Goal: Information Seeking & Learning: Learn about a topic

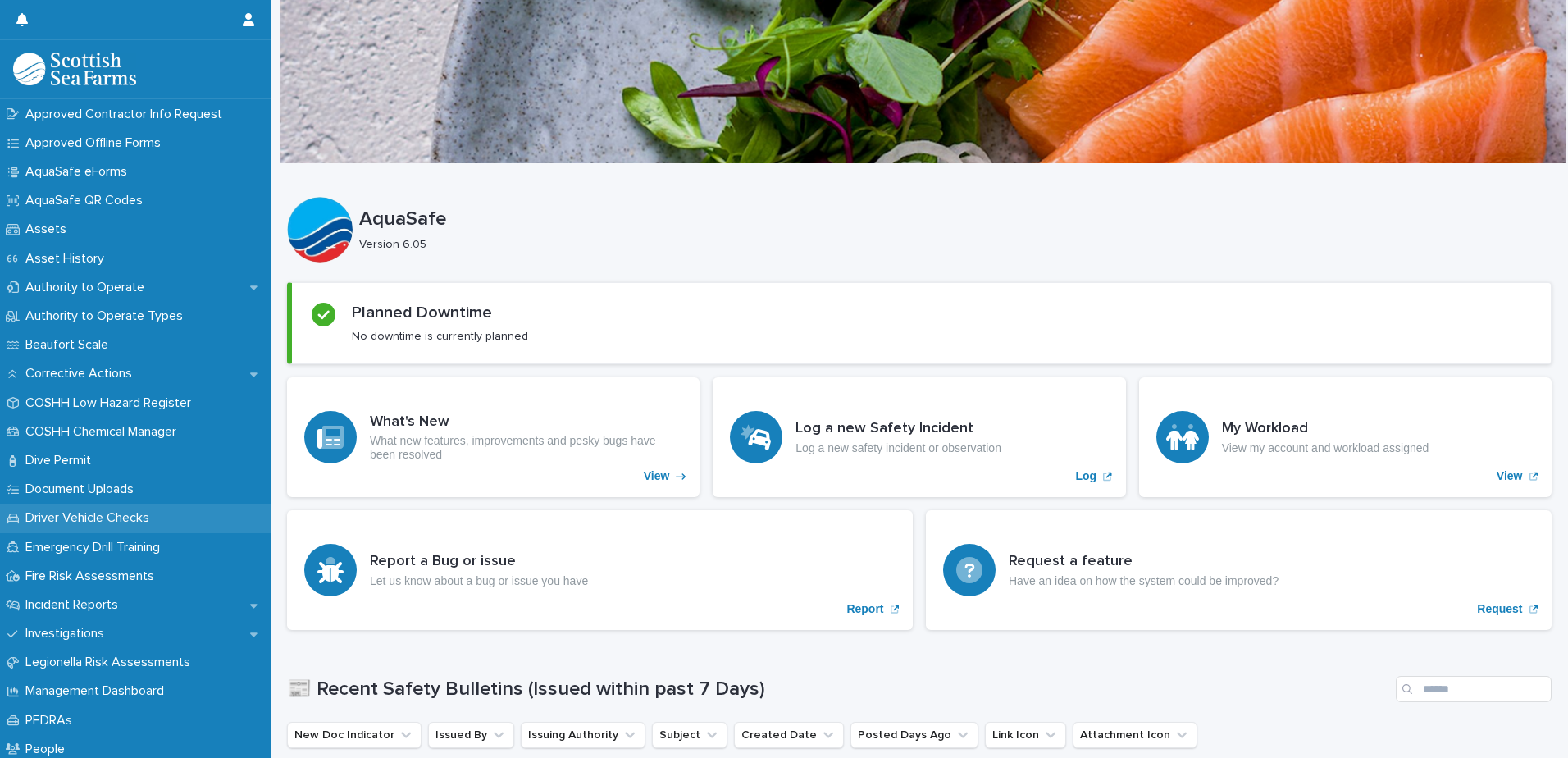
scroll to position [246, 0]
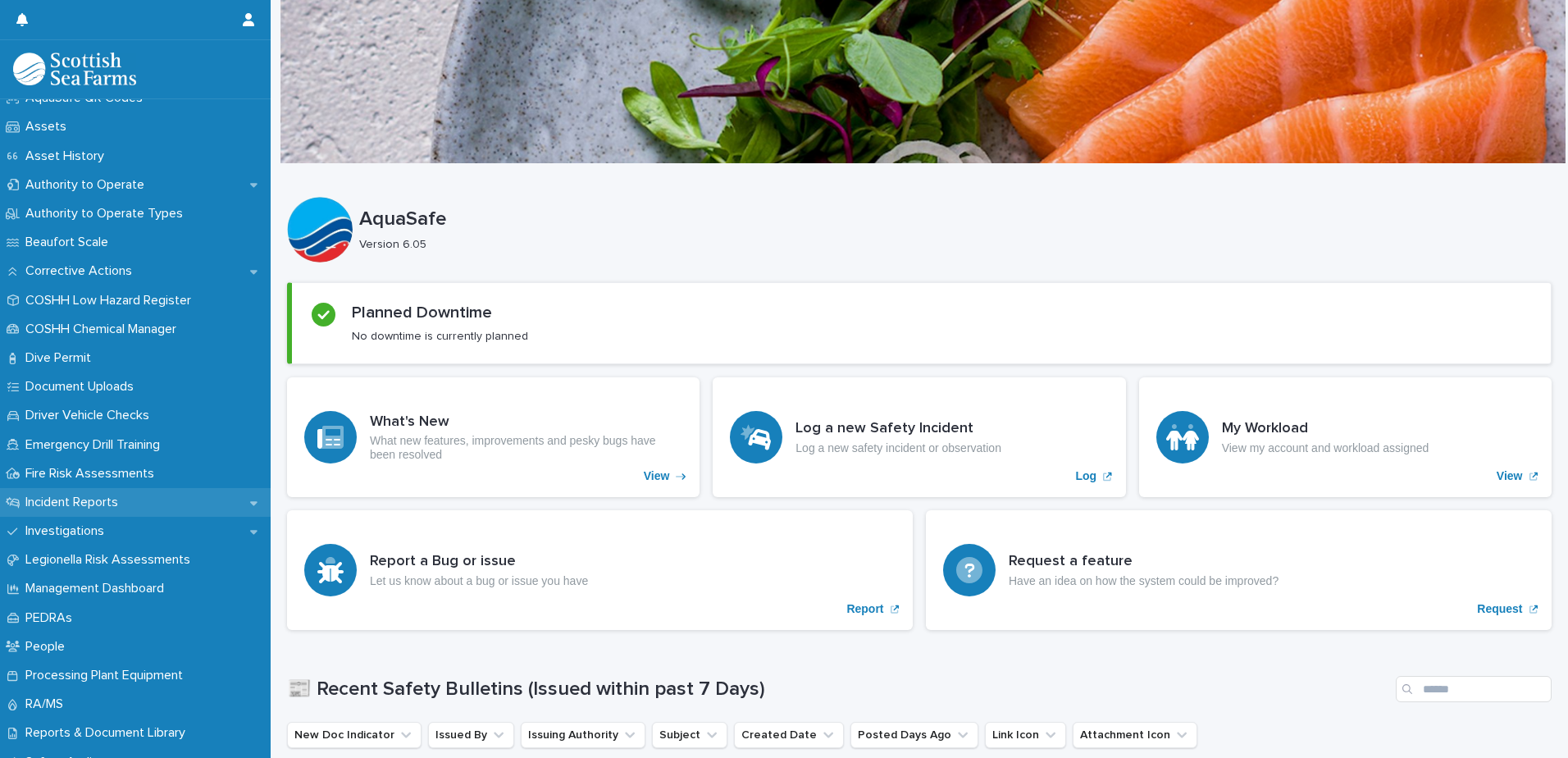
click at [134, 502] on div "Incident Reports" at bounding box center [135, 502] width 271 height 29
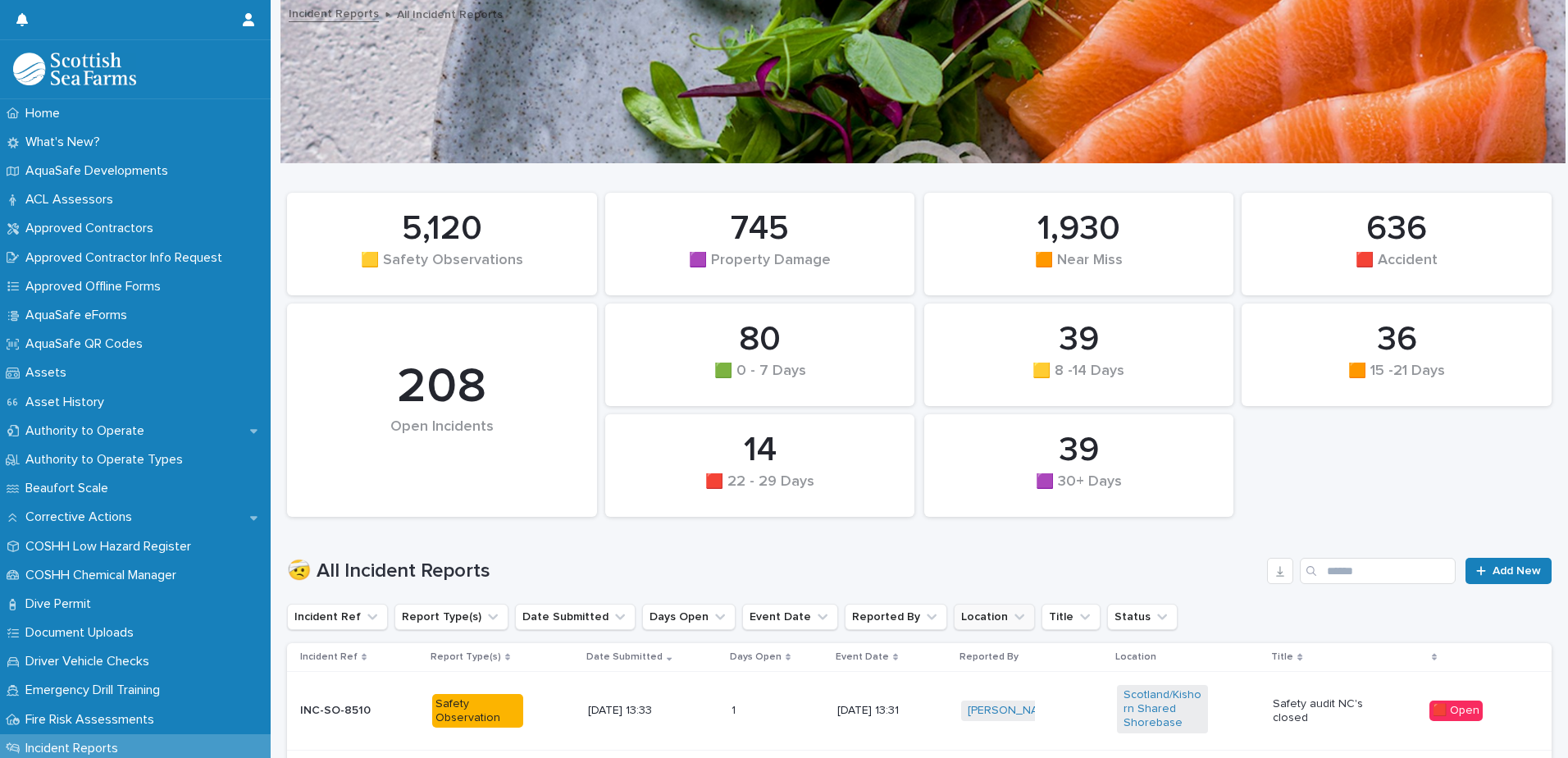
click at [966, 614] on button "Location" at bounding box center [994, 617] width 81 height 27
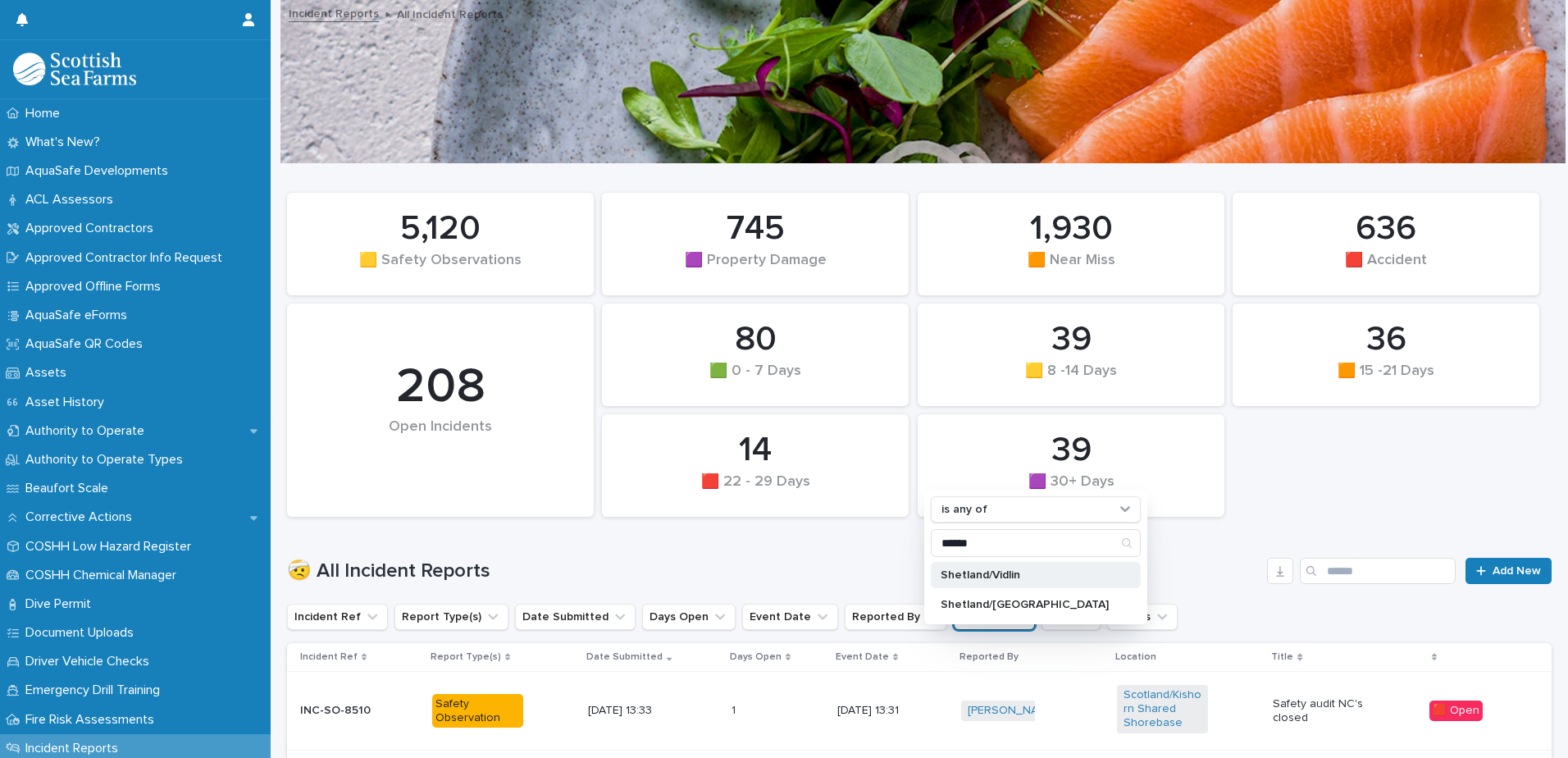
type input "******"
click at [975, 569] on p "Shetland/Vidlin" at bounding box center [1028, 575] width 173 height 11
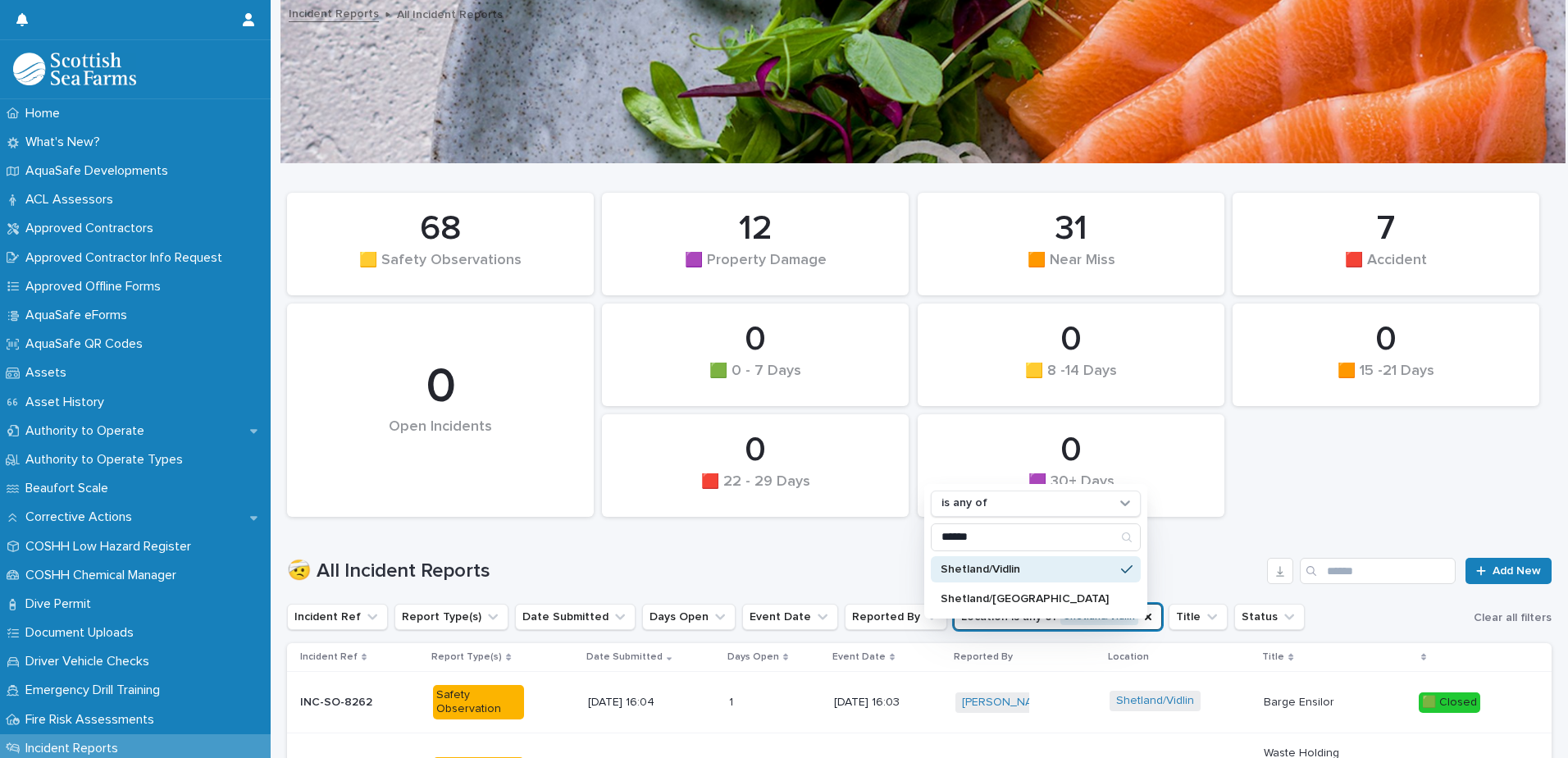
click at [834, 554] on div "🤕 All Incident Reports Add New" at bounding box center [919, 564] width 1265 height 79
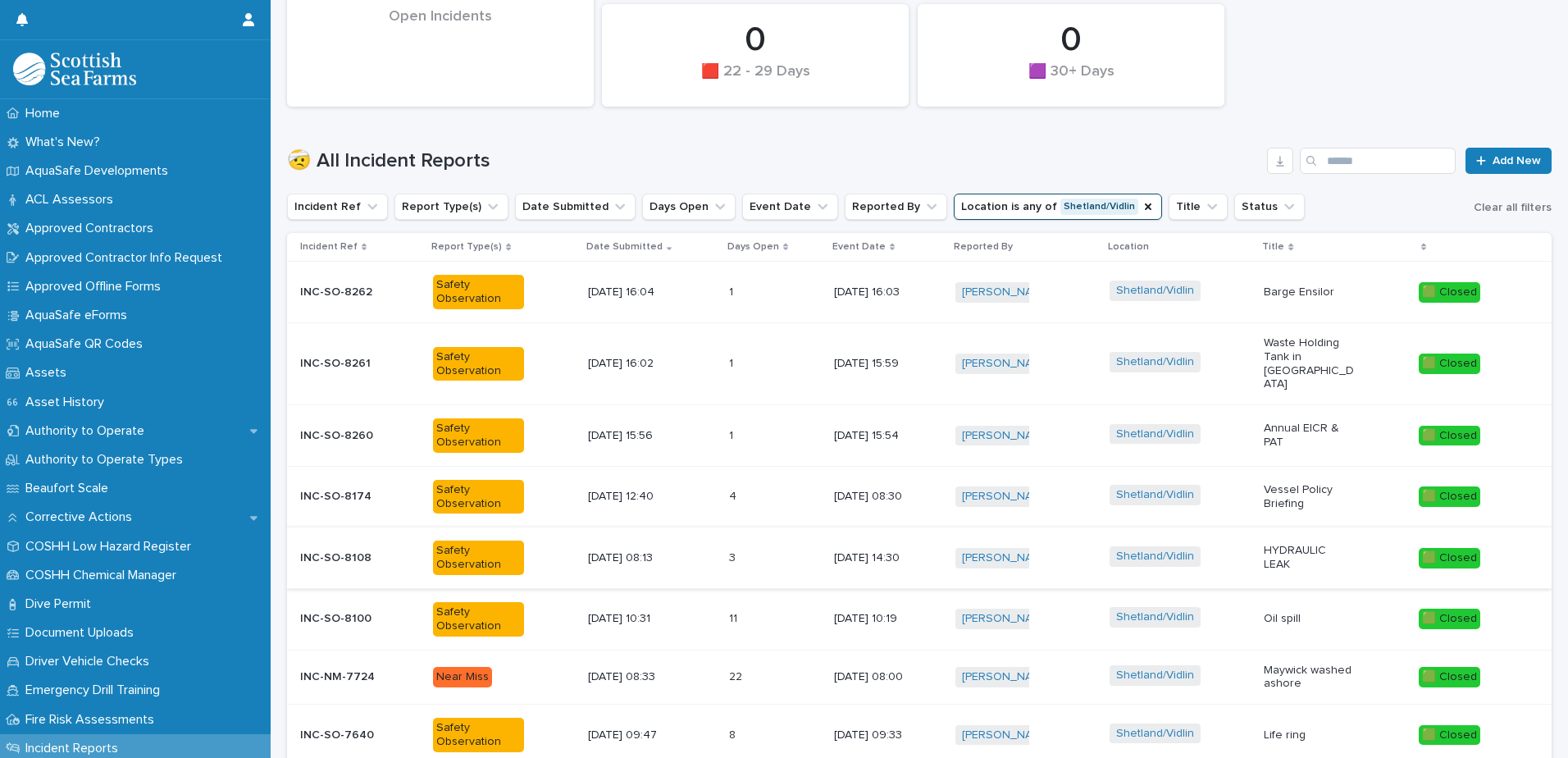
scroll to position [328, 0]
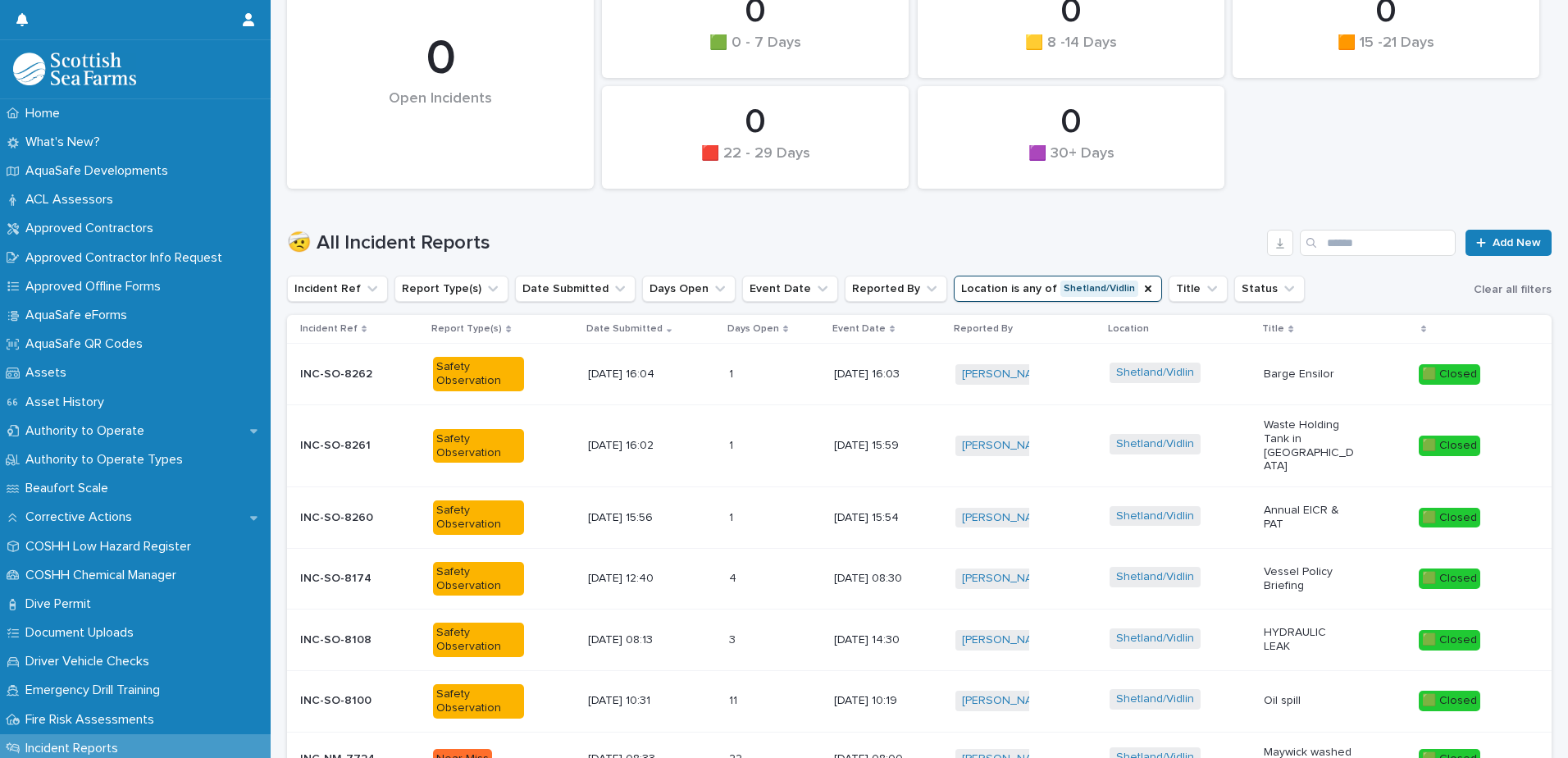
click at [1088, 288] on button "Location is any of [GEOGRAPHIC_DATA]/[GEOGRAPHIC_DATA]" at bounding box center [1058, 289] width 209 height 27
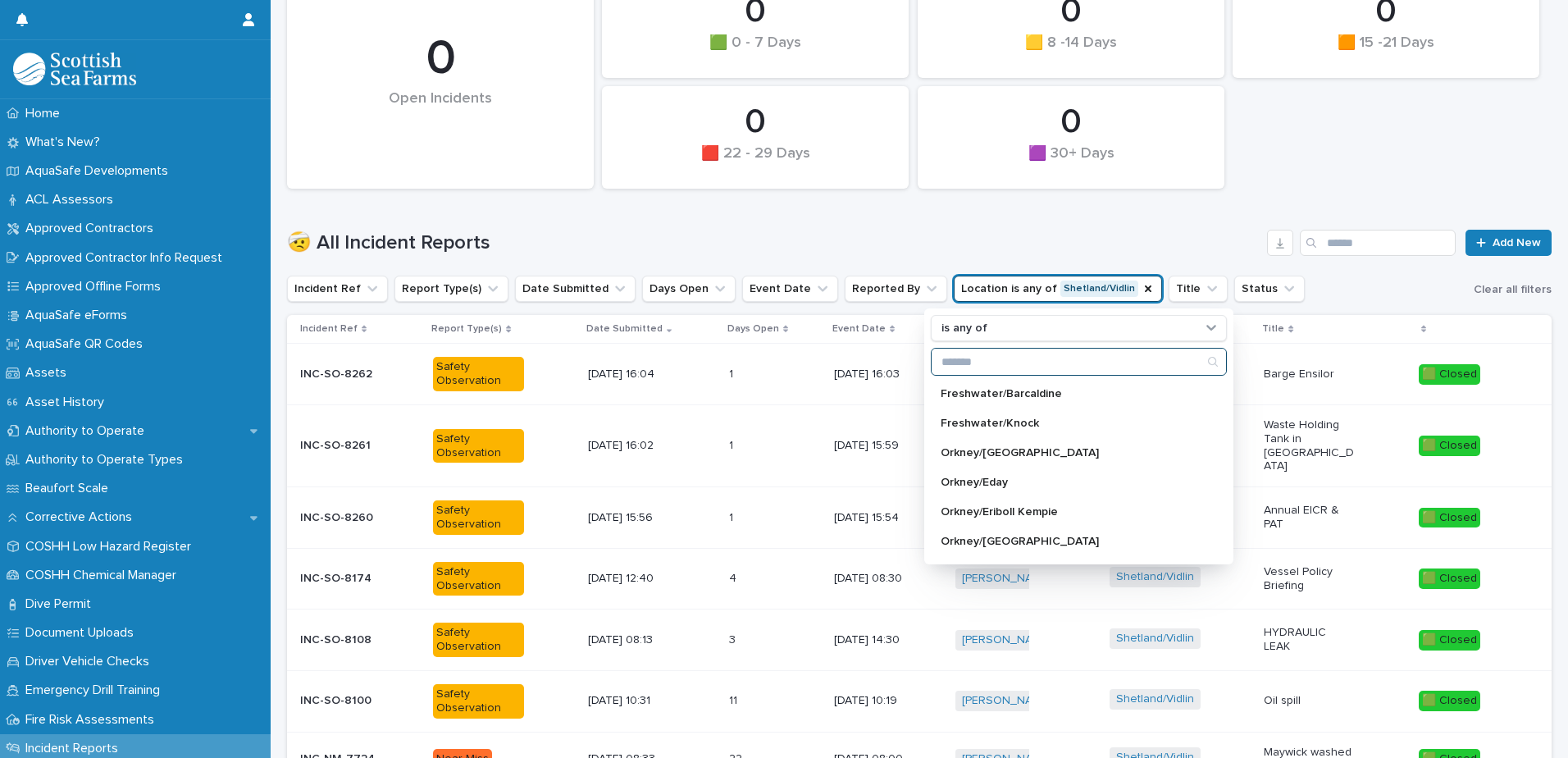
click at [1015, 361] on input "Search" at bounding box center [1078, 362] width 295 height 27
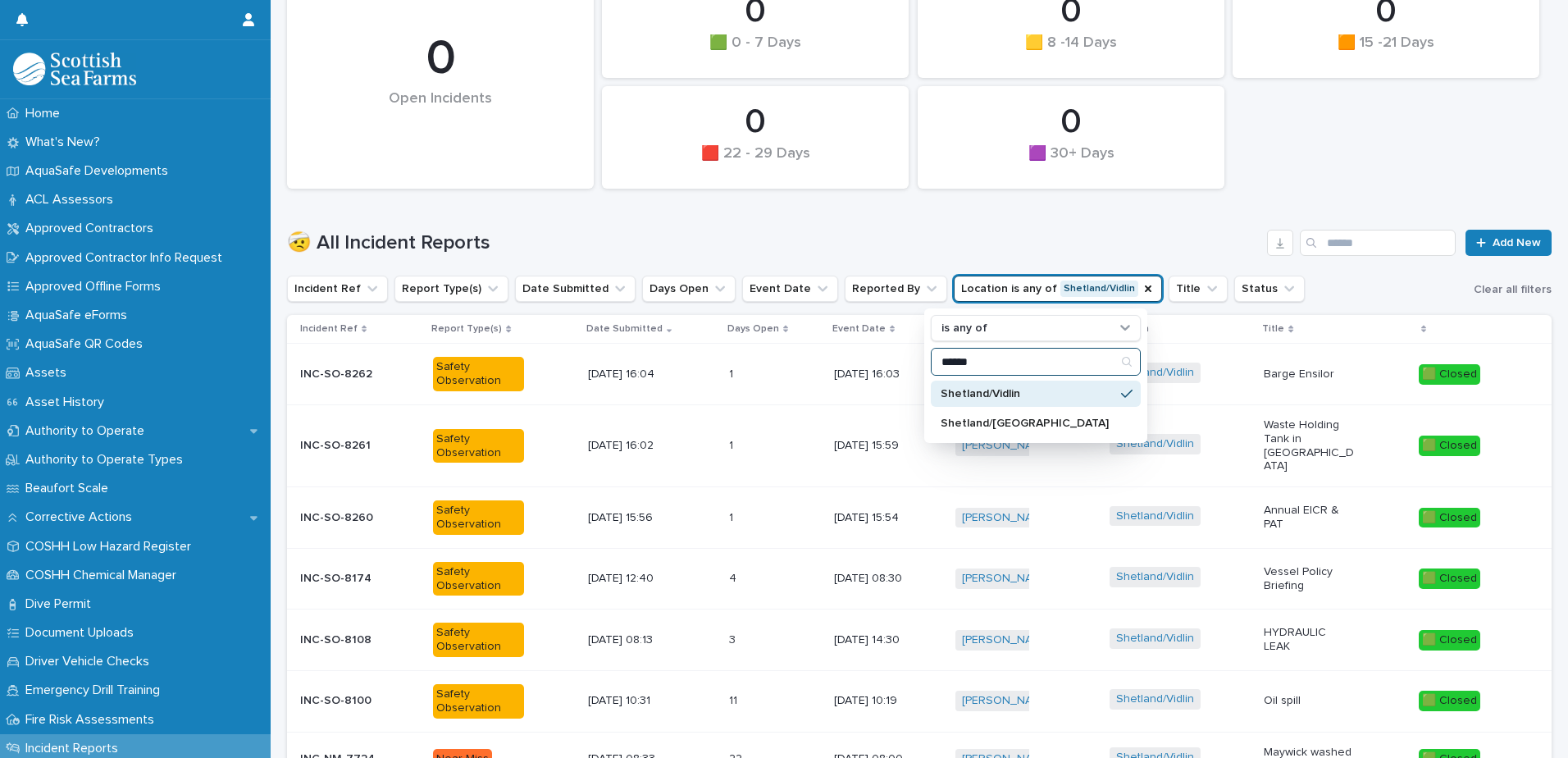
type input "******"
click at [1045, 397] on p "Shetland/Vidlin" at bounding box center [1028, 394] width 173 height 11
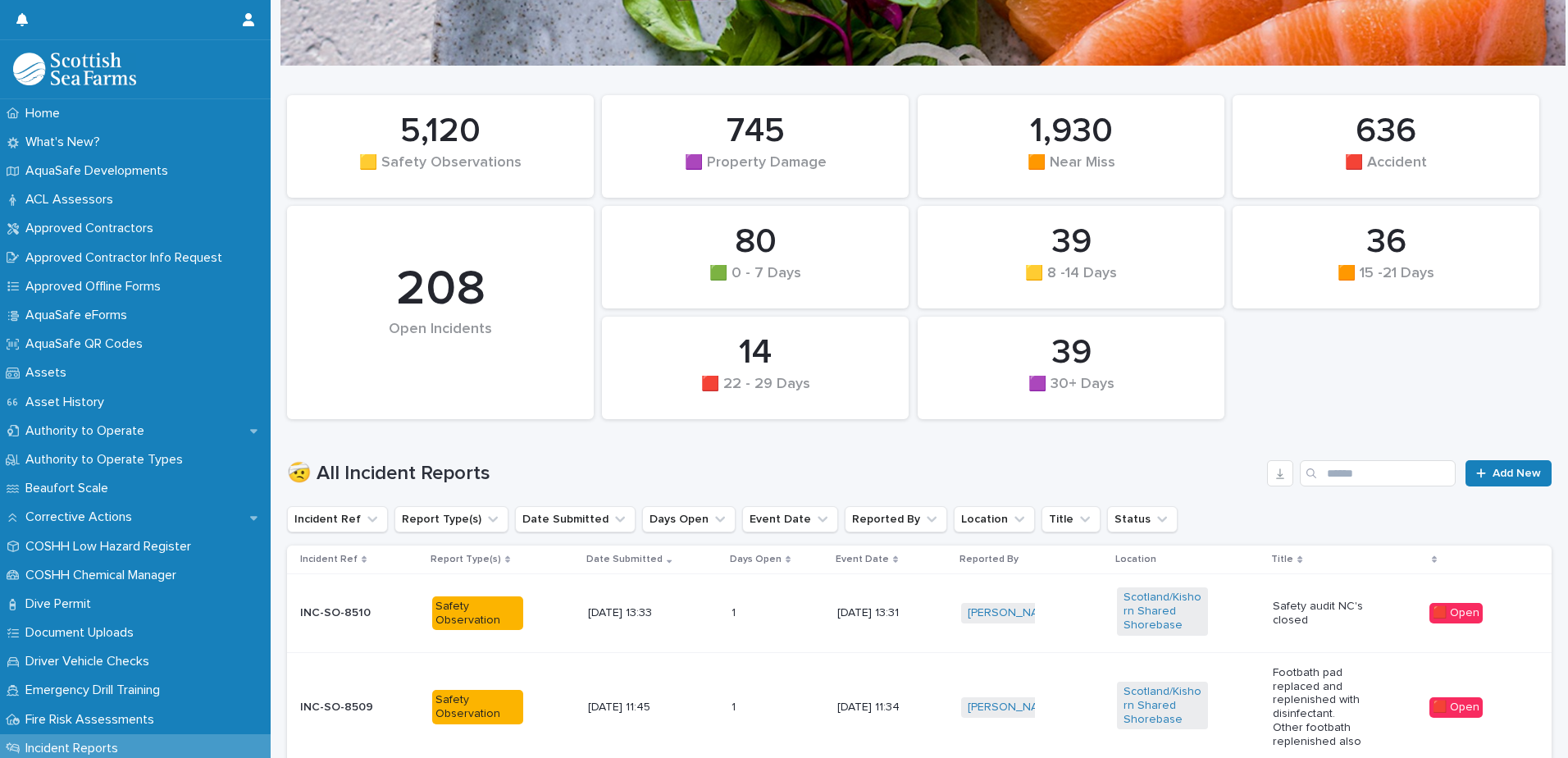
scroll to position [246, 0]
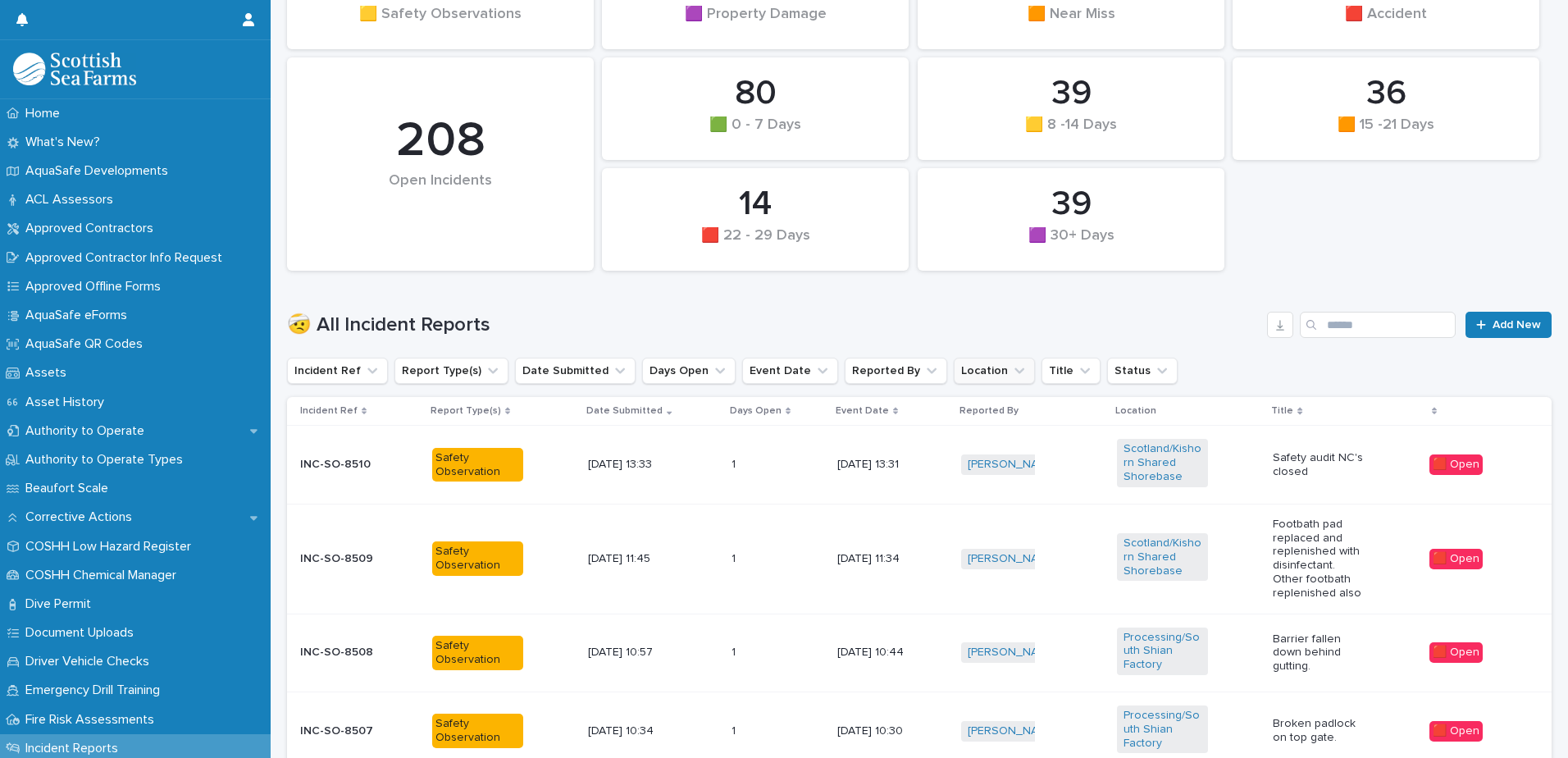
click at [962, 370] on button "Location" at bounding box center [994, 371] width 81 height 27
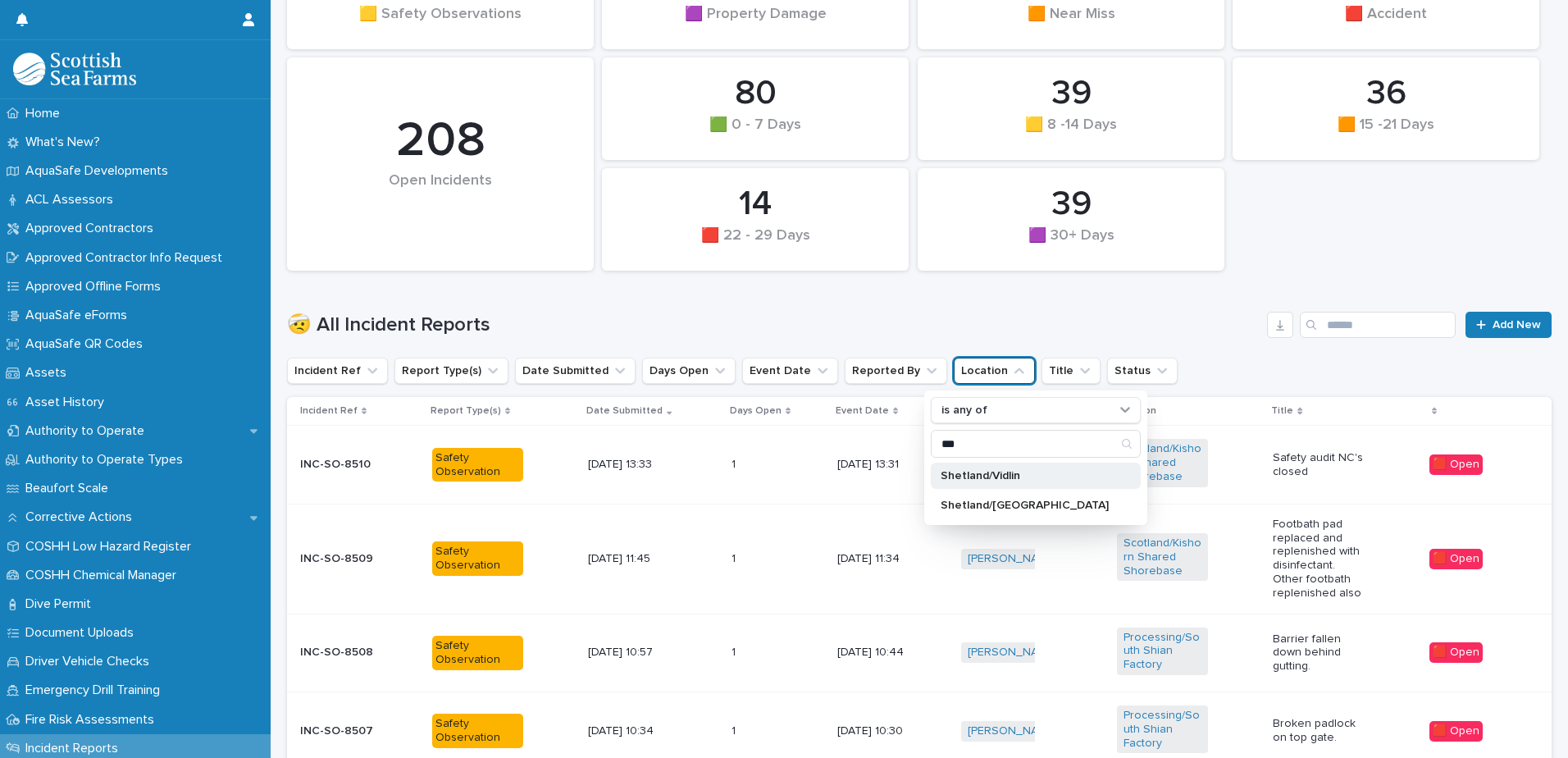
type input "***"
click at [1011, 475] on p "Shetland/Vidlin" at bounding box center [1028, 476] width 173 height 11
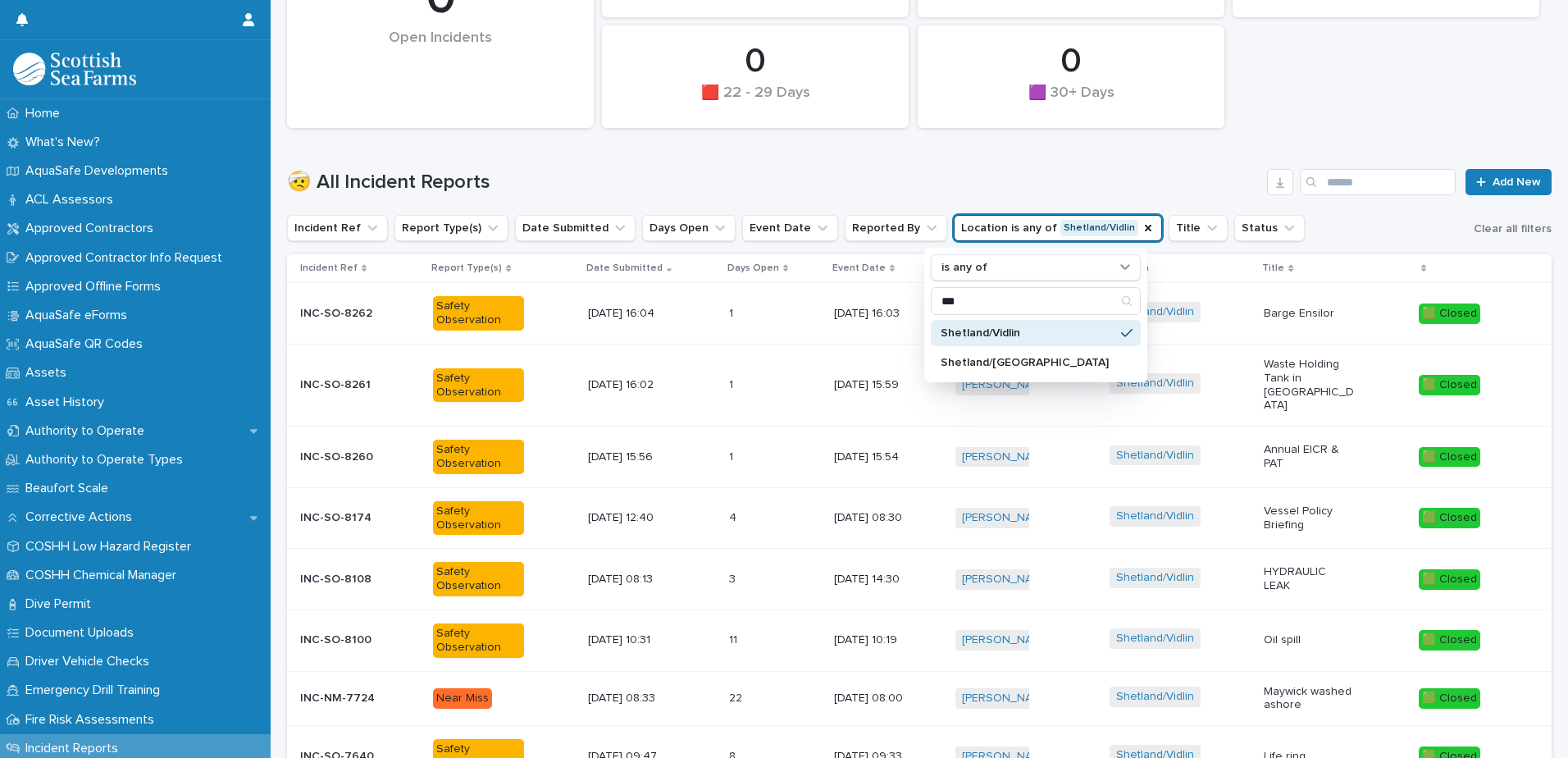
scroll to position [399, 0]
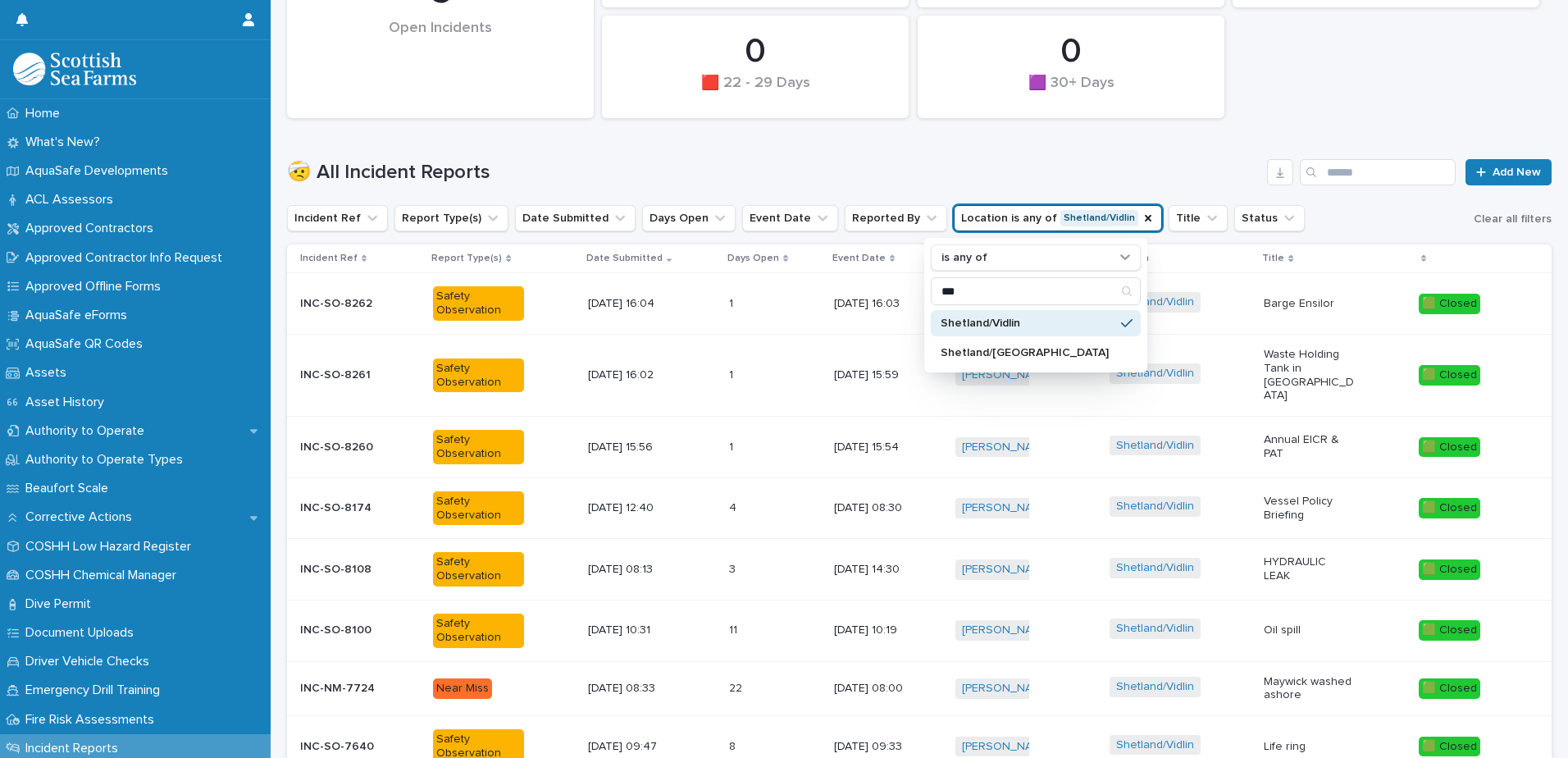
click at [1231, 155] on div "🤕 All Incident Reports Add New" at bounding box center [919, 165] width 1265 height 79
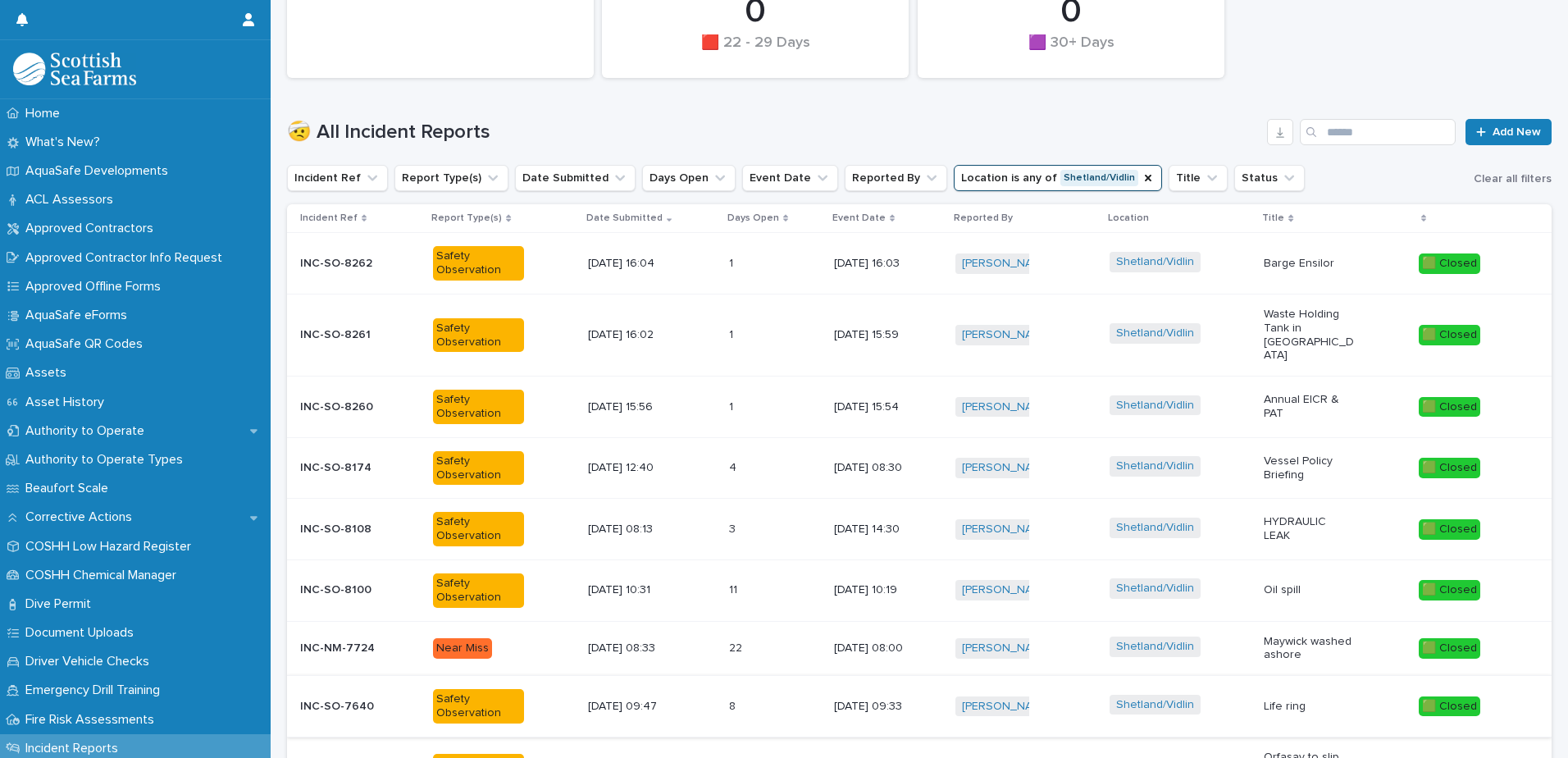
scroll to position [410, 0]
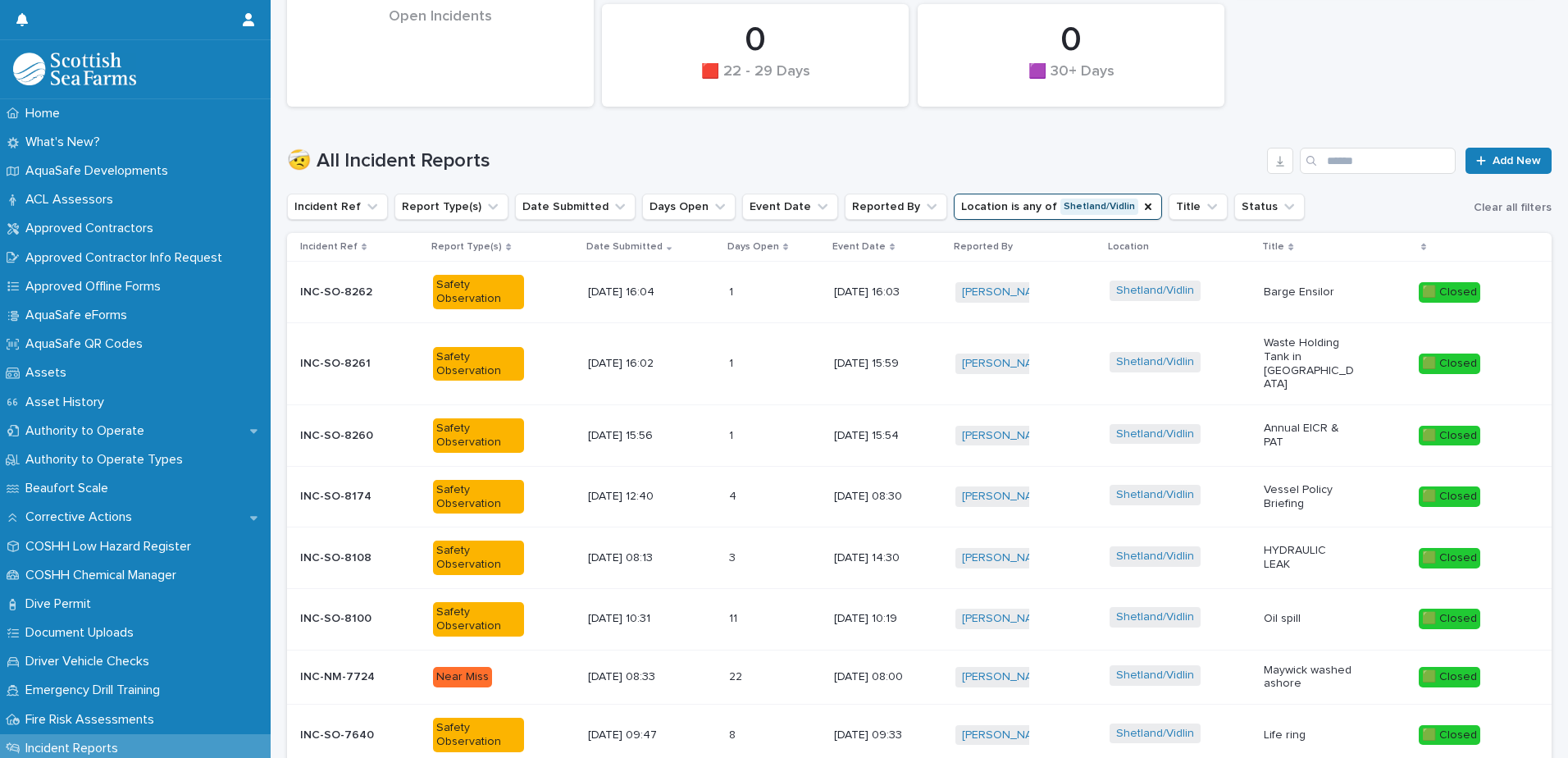
click at [932, 490] on div "[DATE] 08:30" at bounding box center [888, 497] width 109 height 27
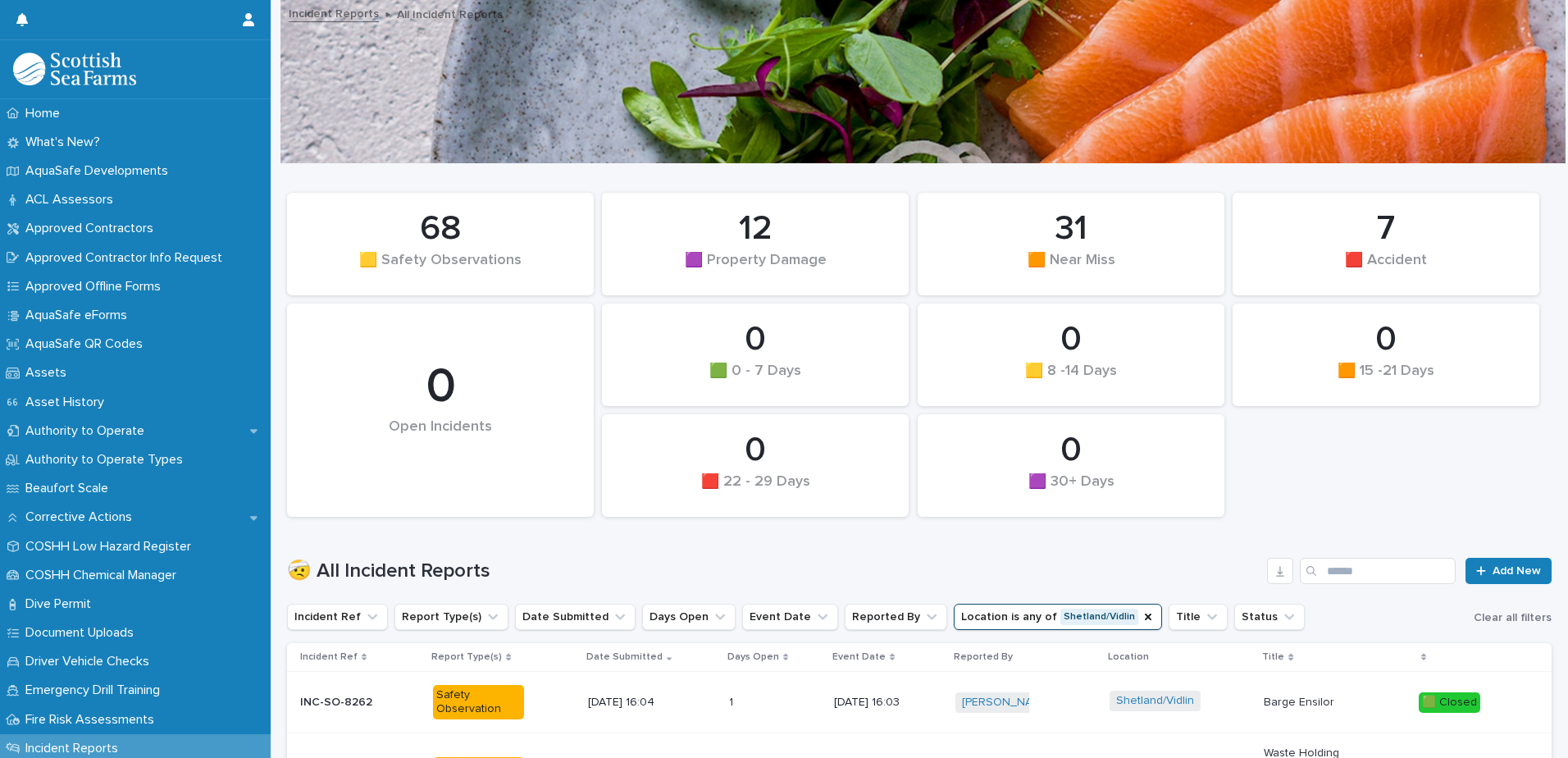
click at [804, 250] on div "12" at bounding box center [755, 229] width 251 height 41
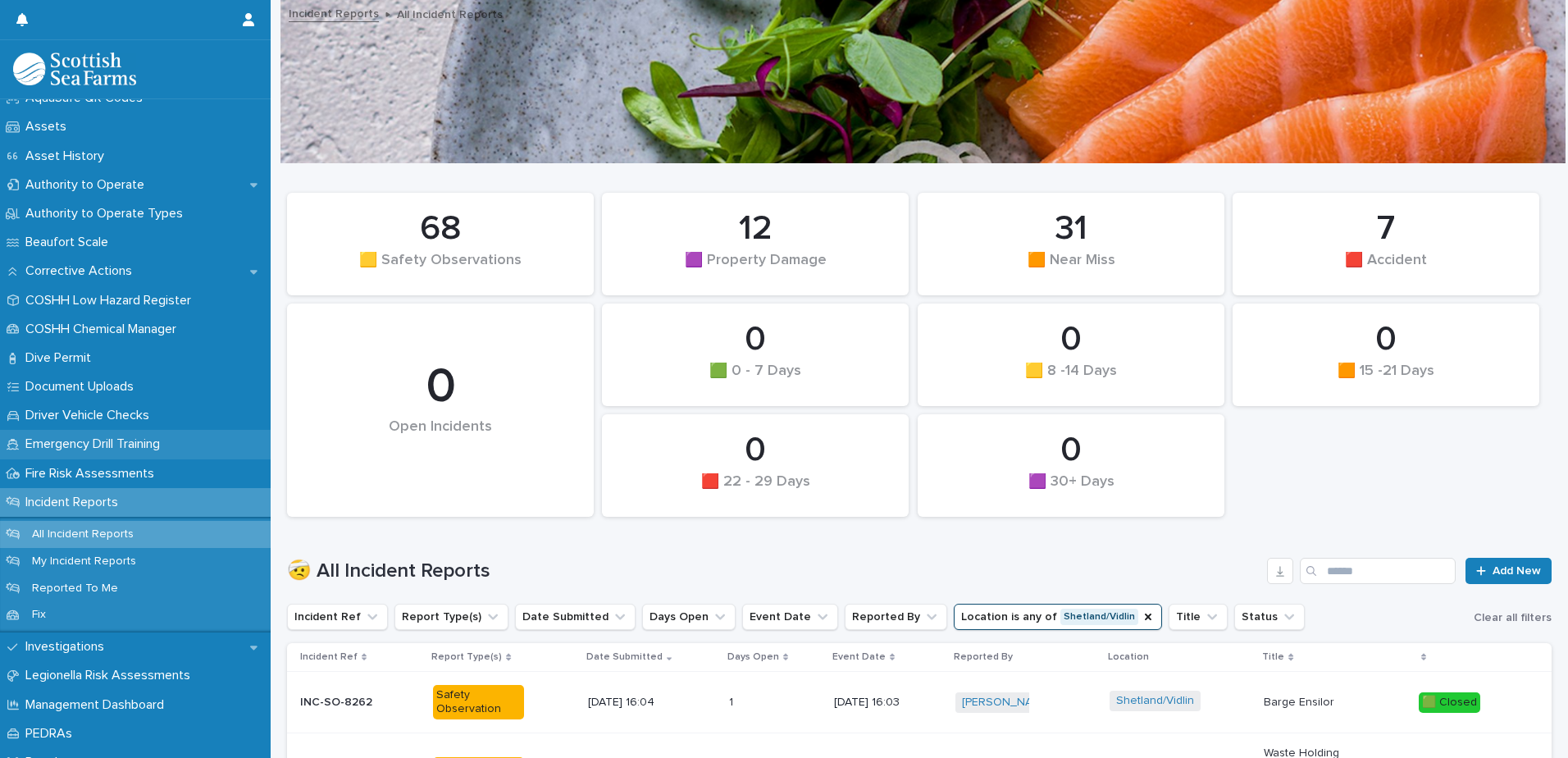
scroll to position [328, 0]
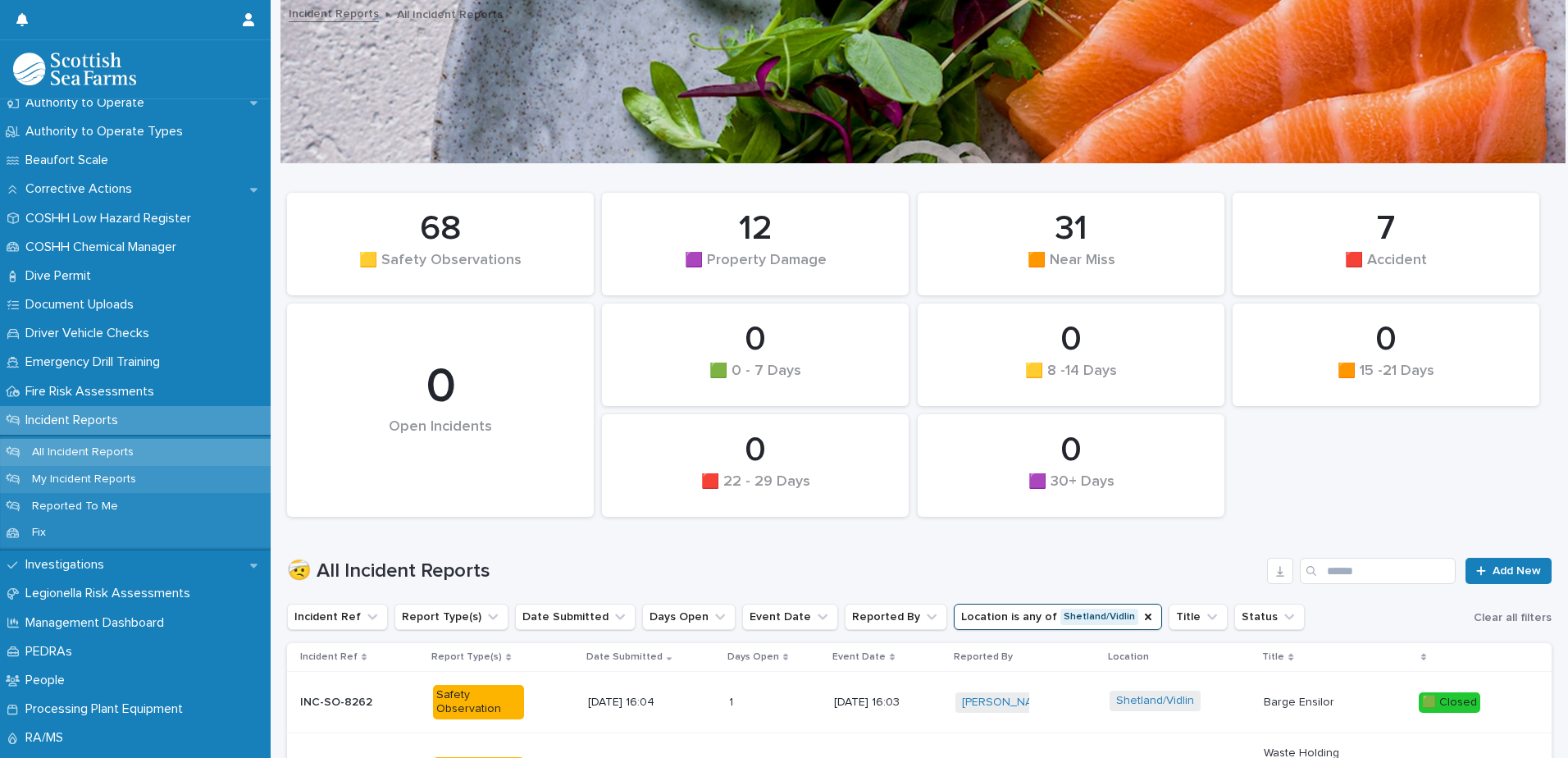
click at [127, 478] on p "My Incident Reports" at bounding box center [84, 480] width 131 height 14
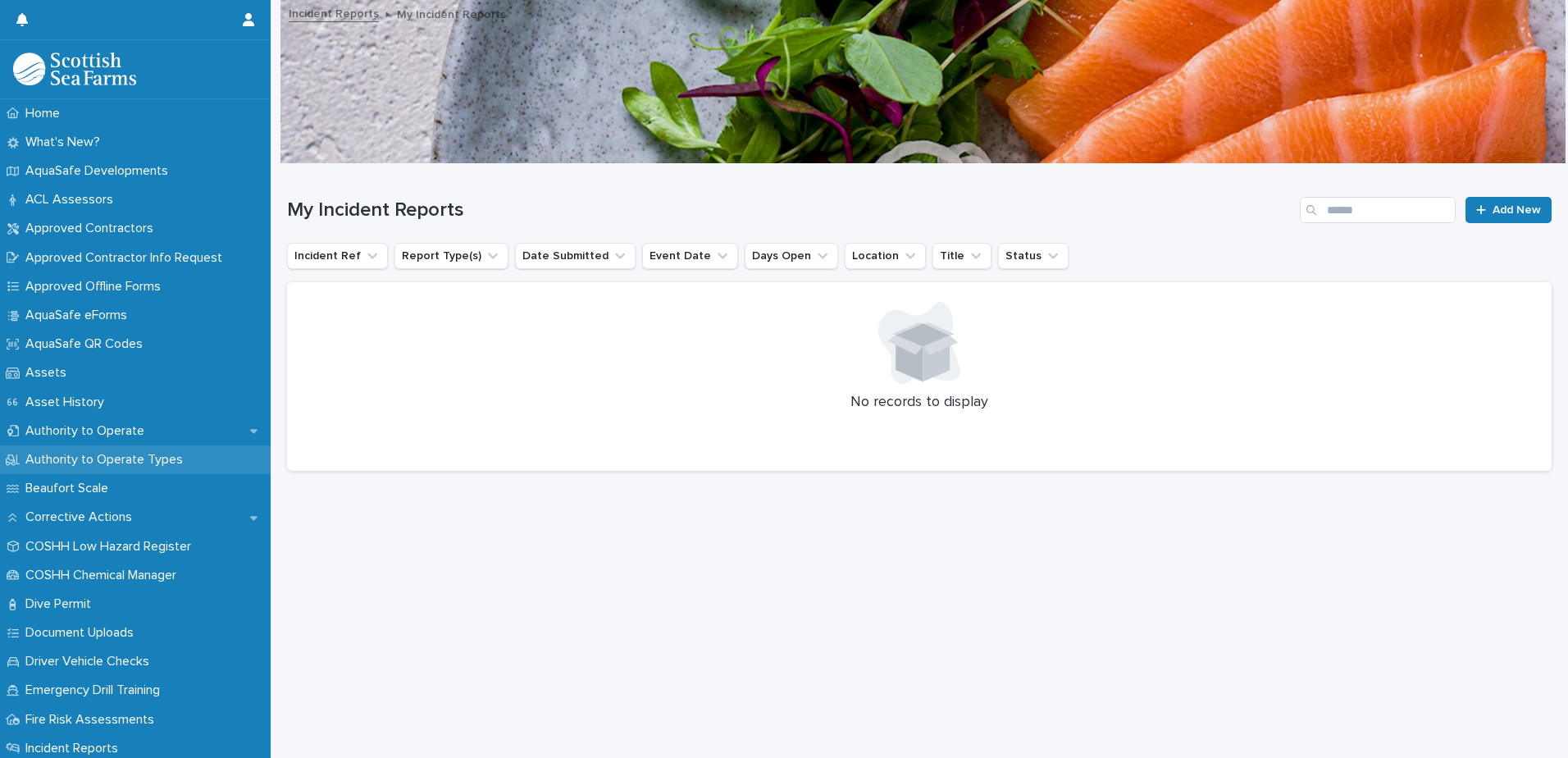
click at [127, 466] on p "Authority to Operate Types" at bounding box center [108, 460] width 177 height 15
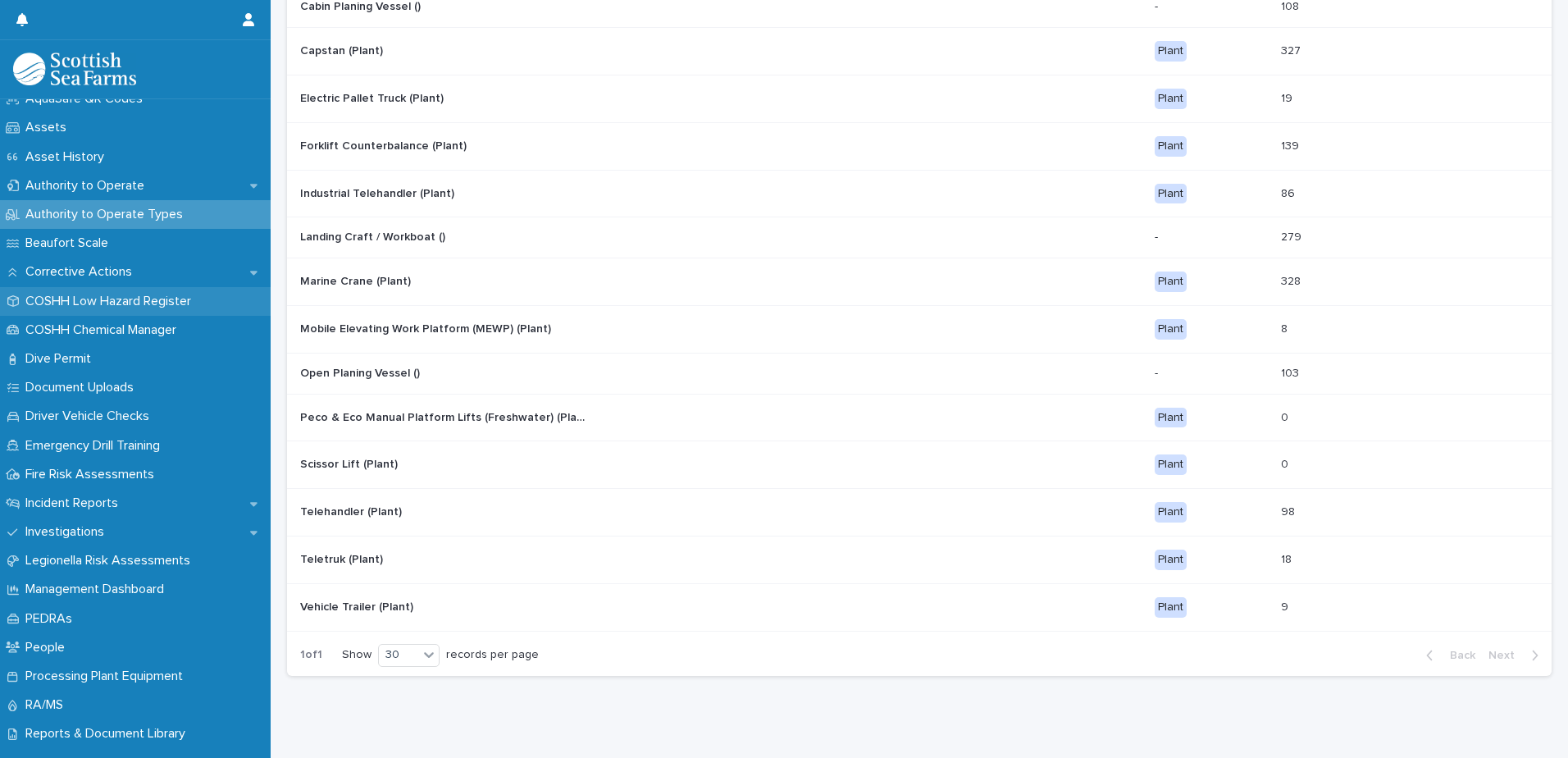
scroll to position [246, 0]
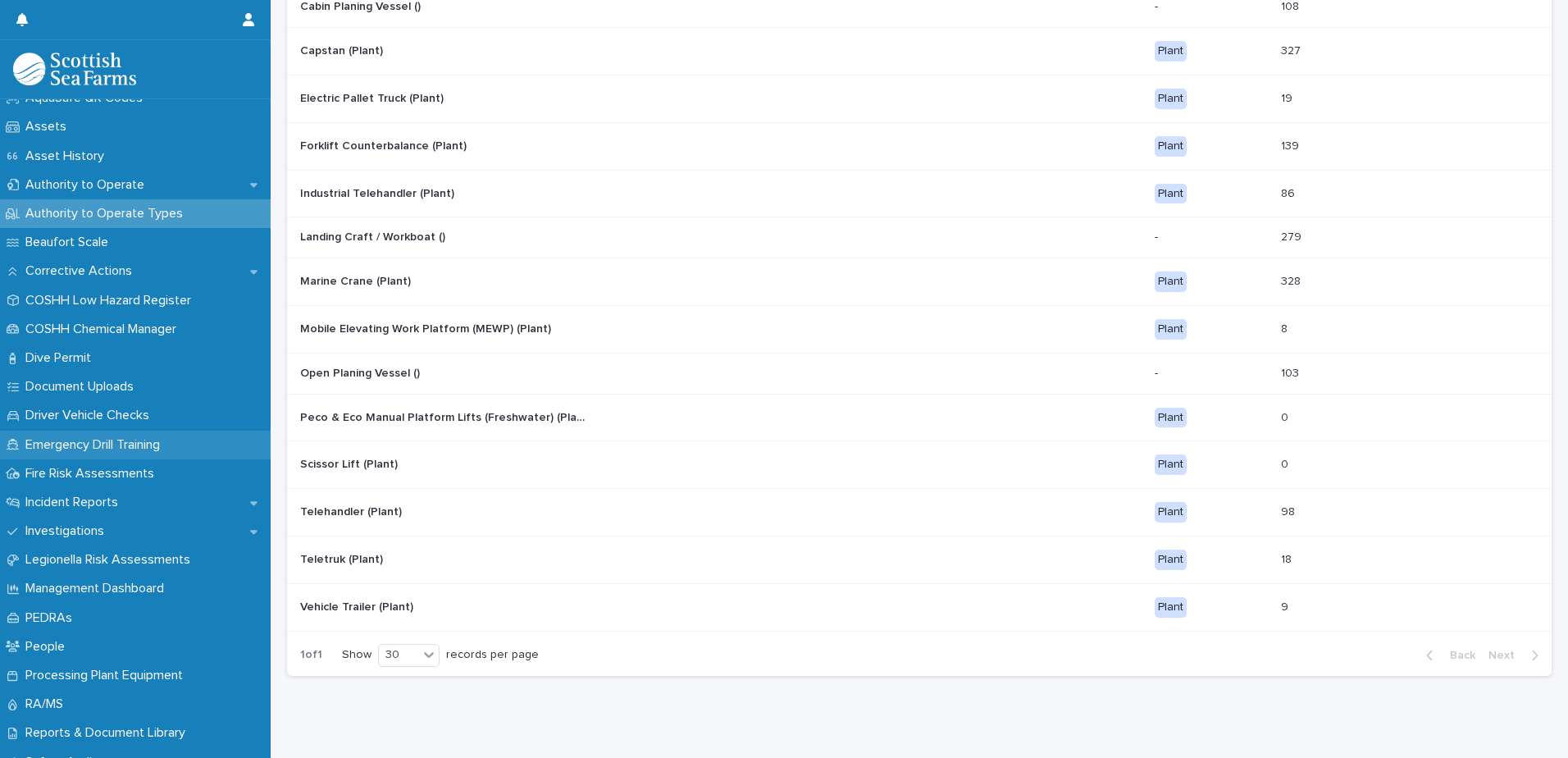
click at [96, 442] on p "Emergency Drill Training" at bounding box center [96, 445] width 154 height 15
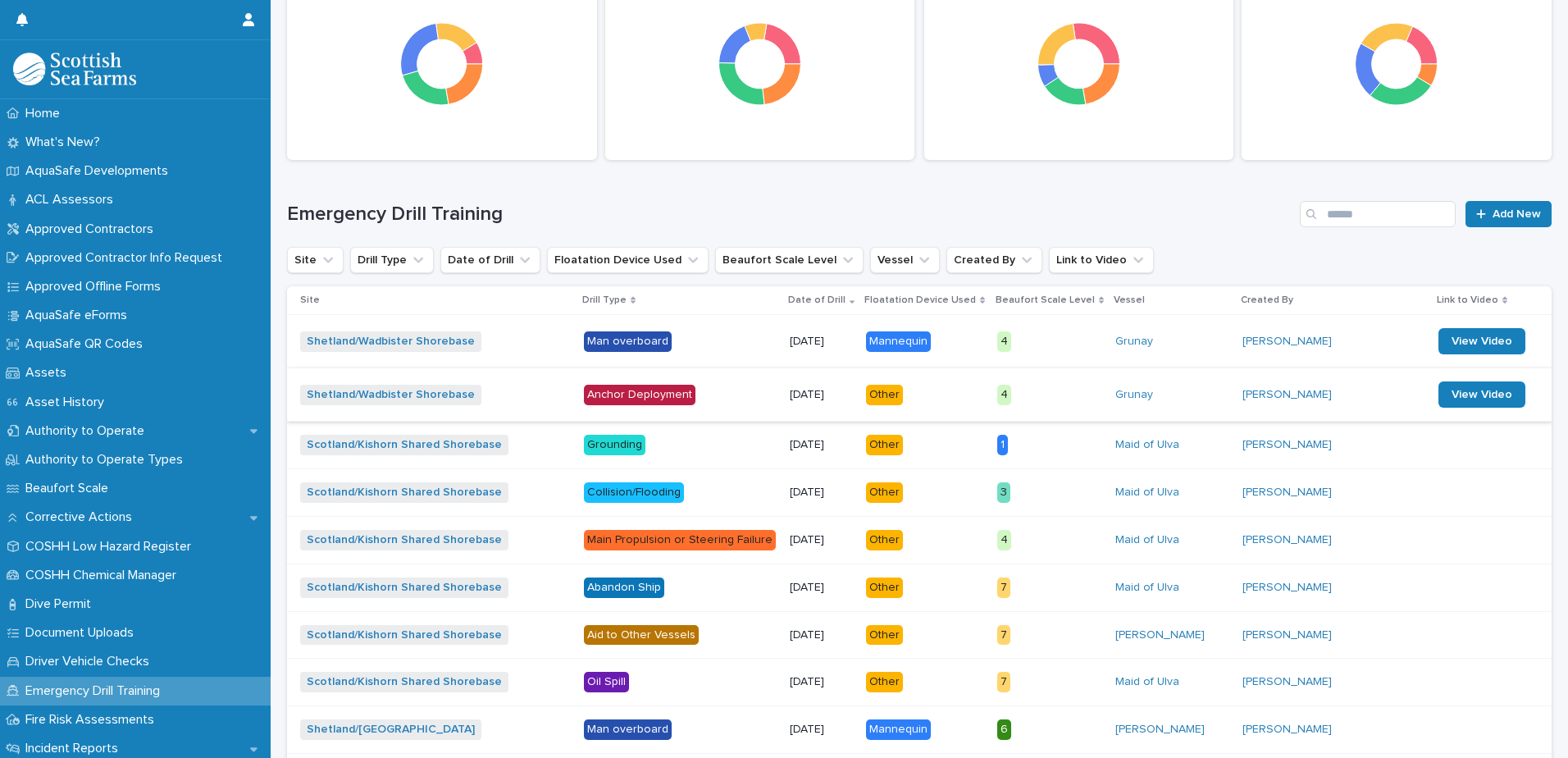
scroll to position [328, 0]
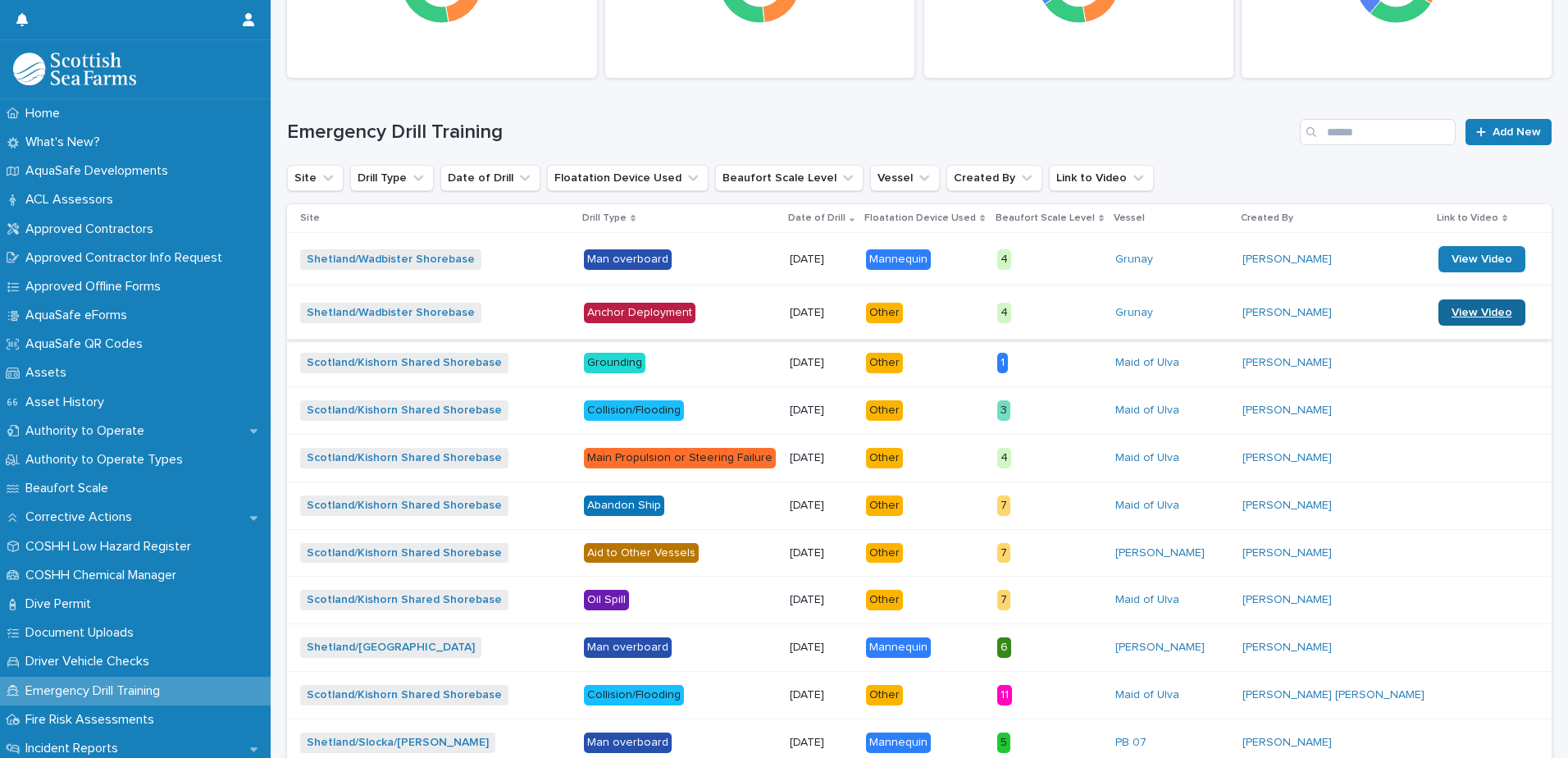
click at [1452, 312] on span "View Video" at bounding box center [1482, 313] width 61 height 11
click at [1452, 261] on span "View Video" at bounding box center [1482, 259] width 61 height 11
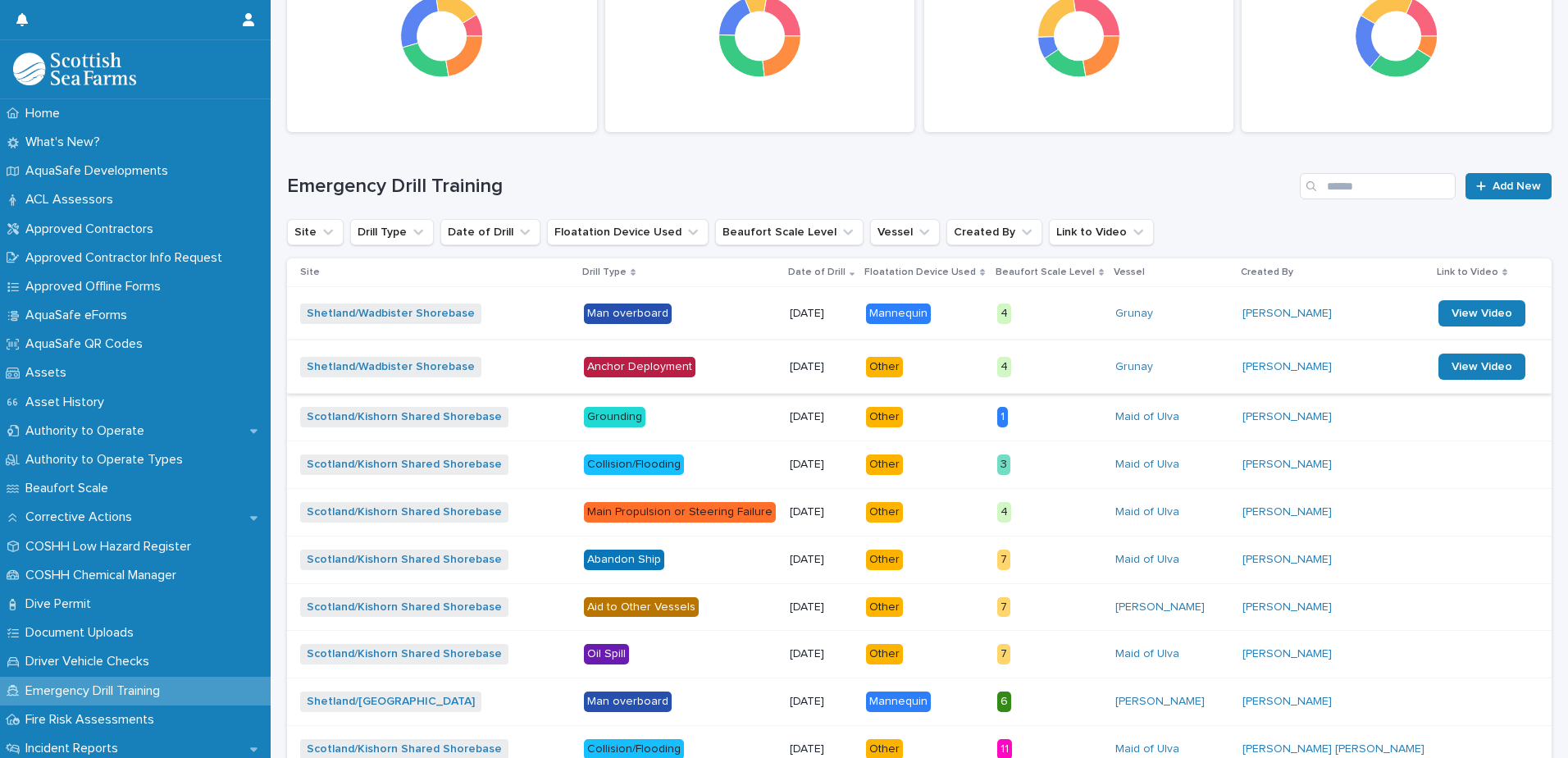
scroll to position [246, 0]
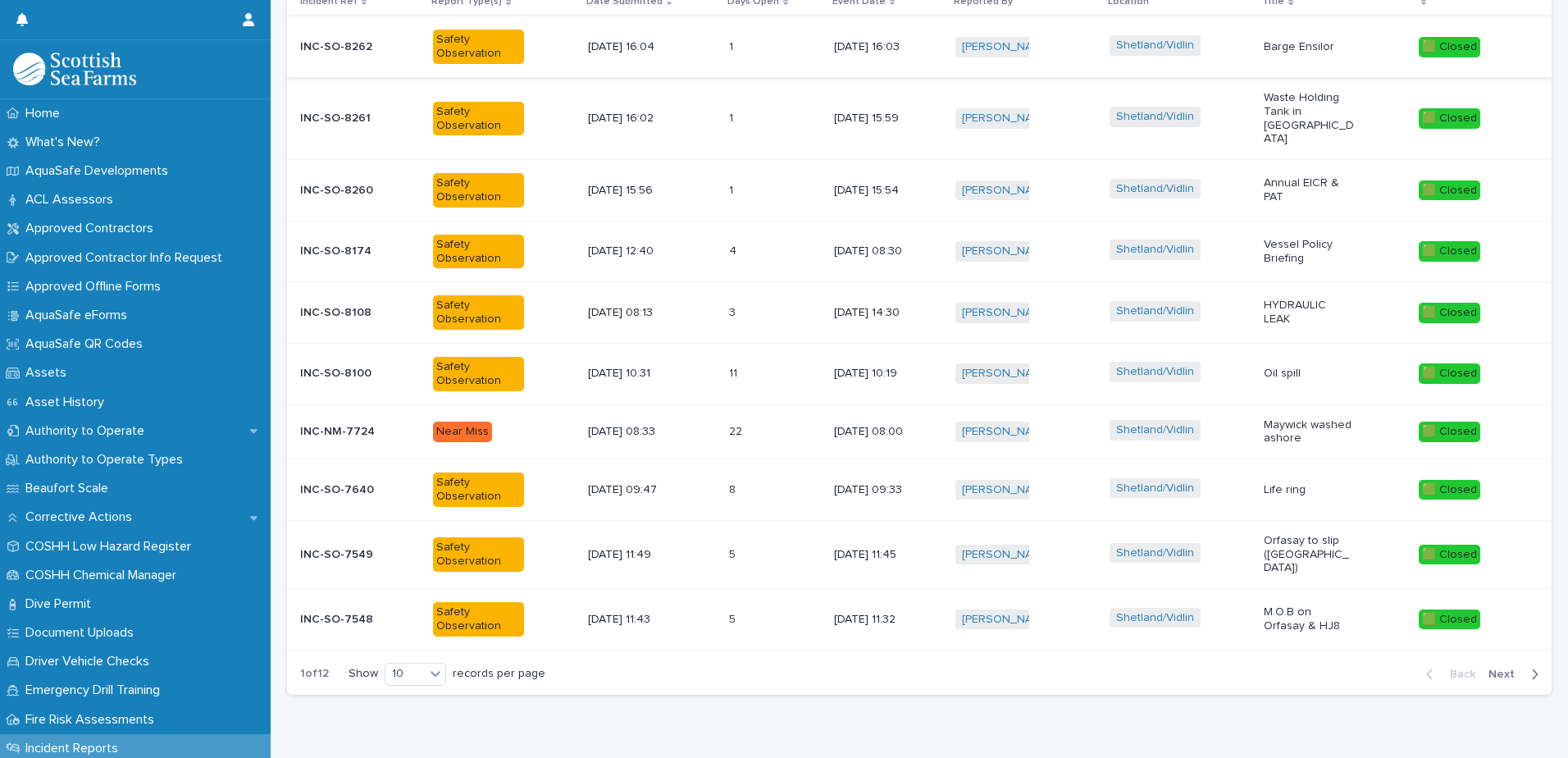
scroll to position [656, 0]
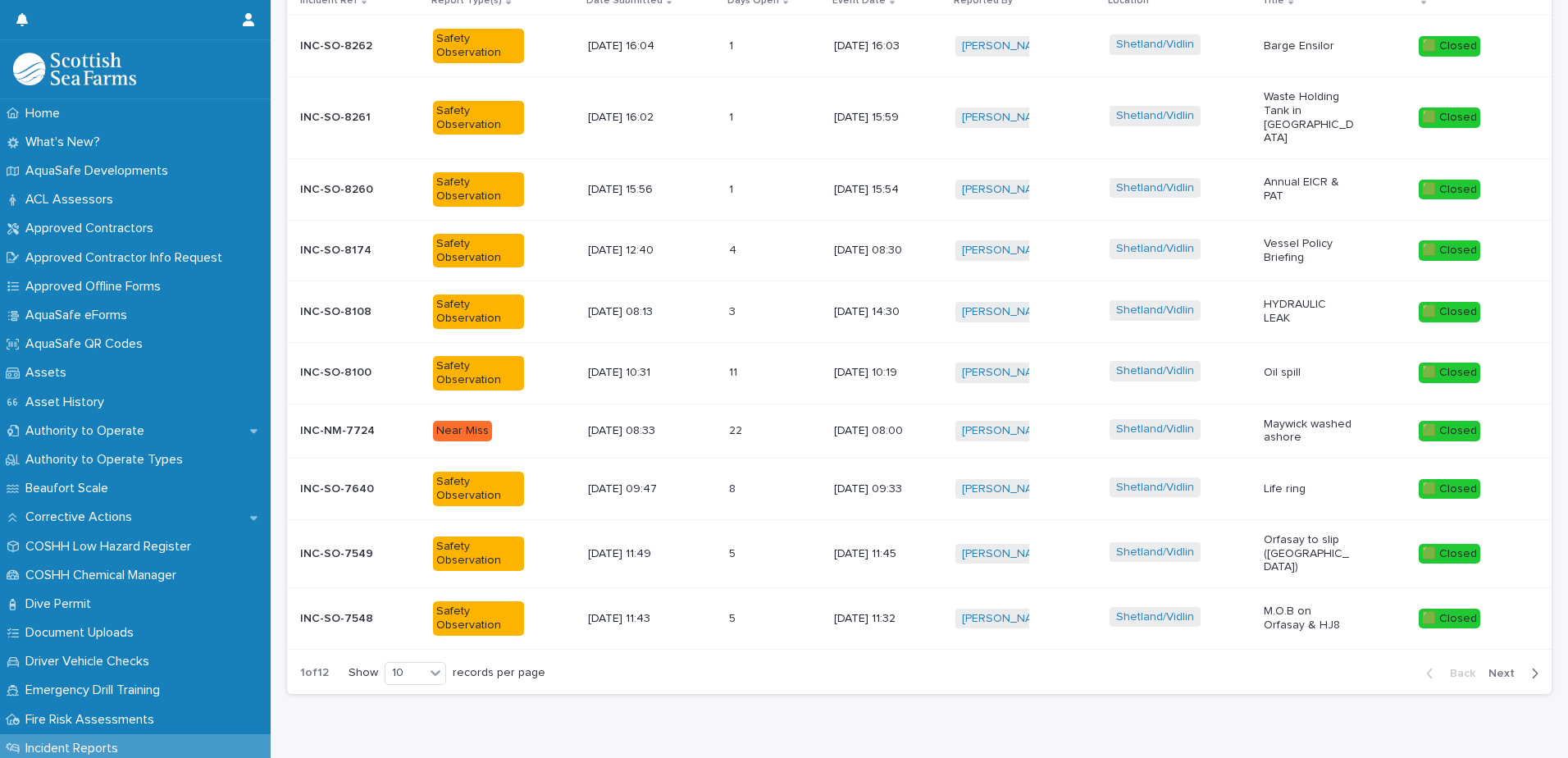
click at [1512, 667] on span "Next" at bounding box center [1506, 673] width 36 height 11
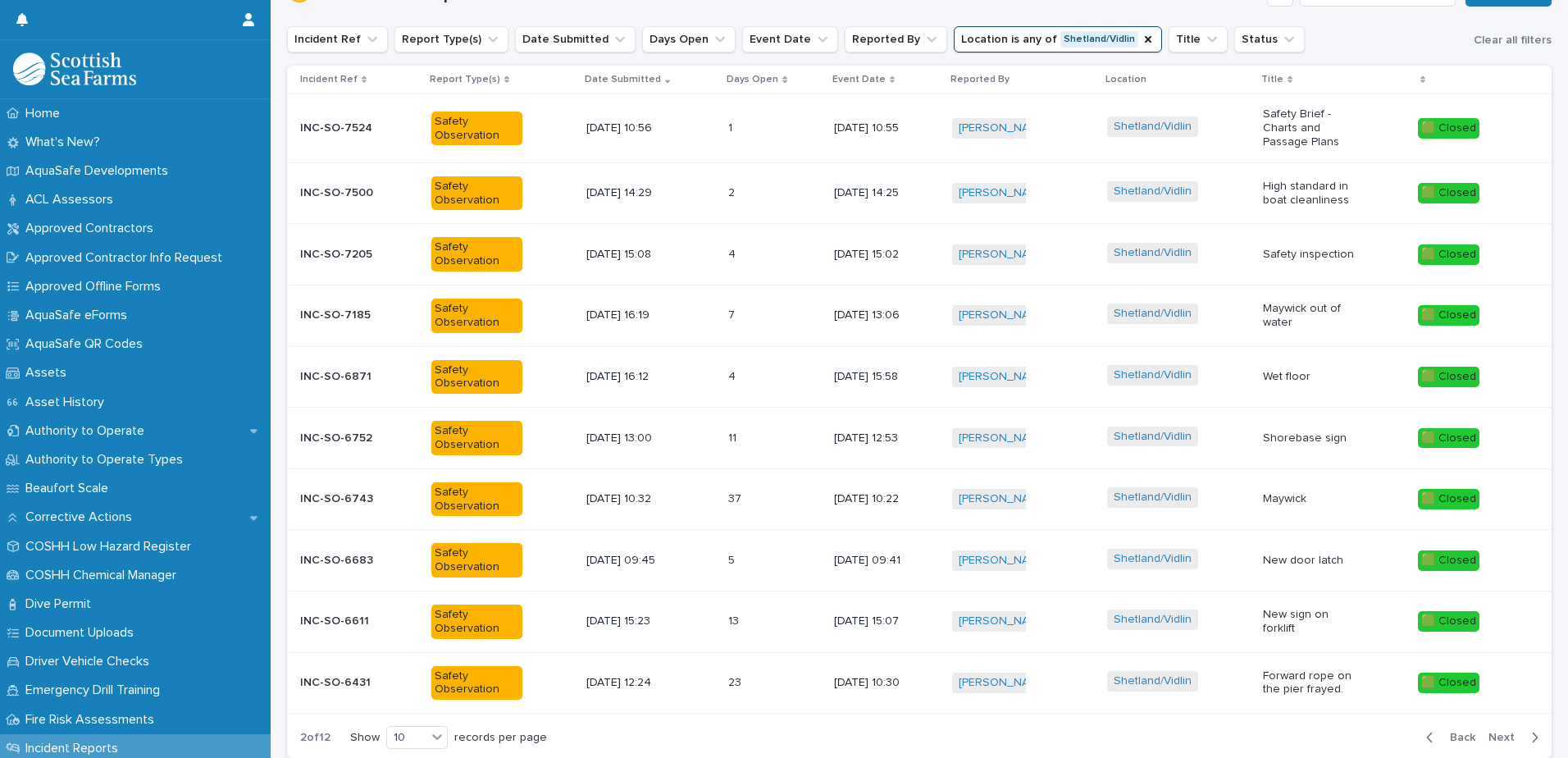
scroll to position [660, 0]
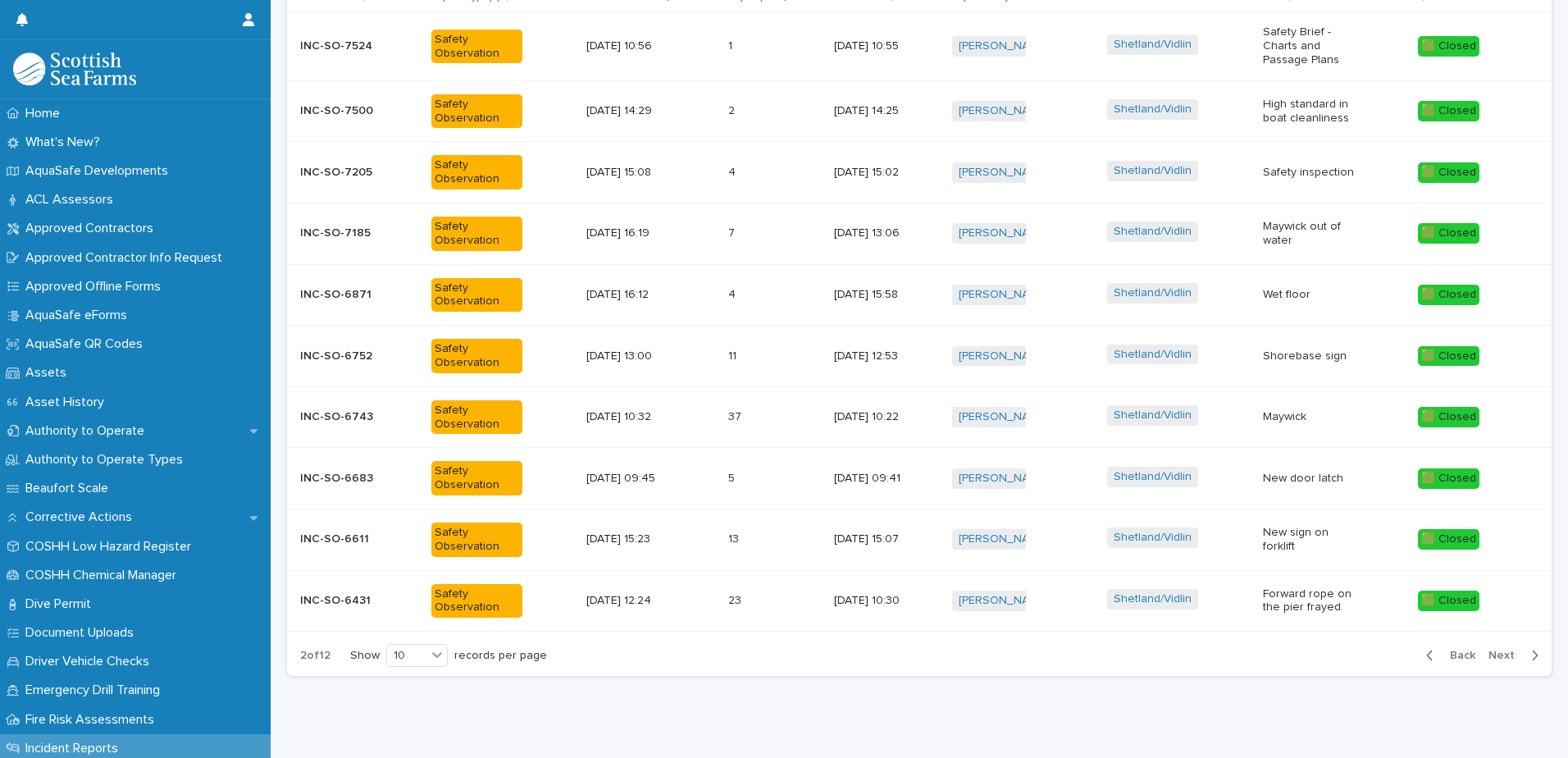
click at [1502, 662] on button "Next" at bounding box center [1517, 655] width 70 height 14
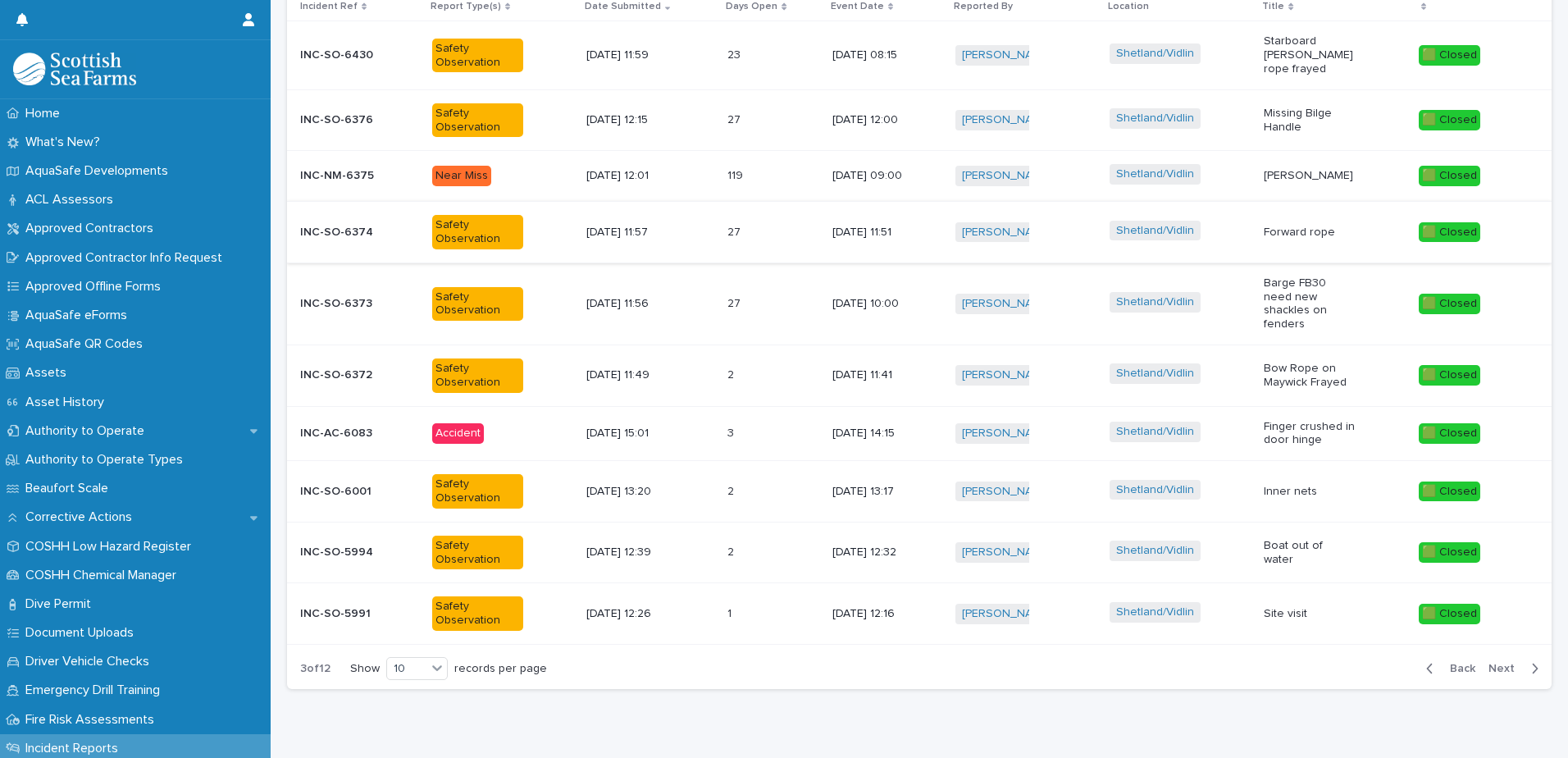
scroll to position [568, 0]
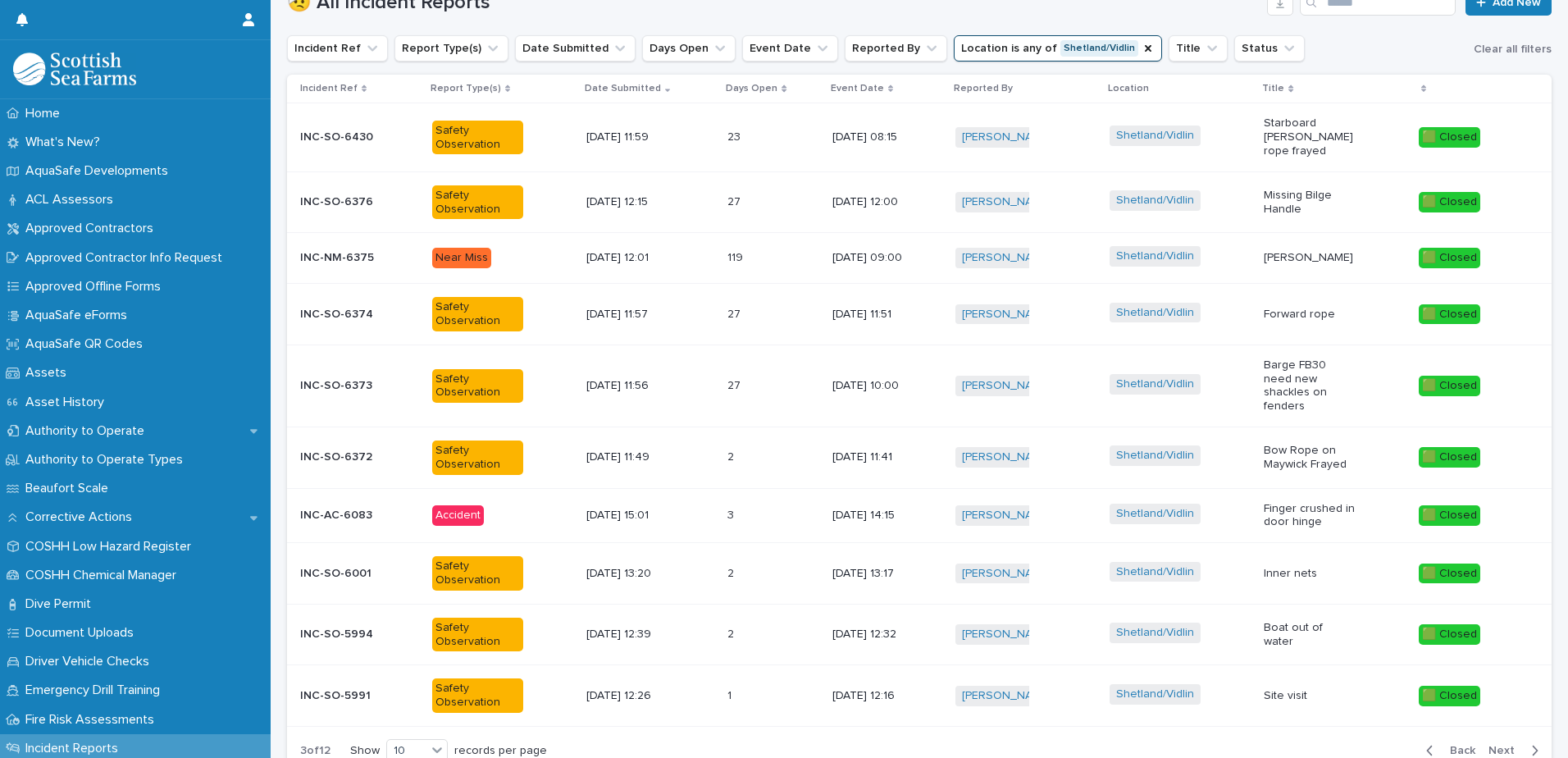
click at [1203, 501] on div "Shetland/Vidlin" at bounding box center [1180, 515] width 141 height 37
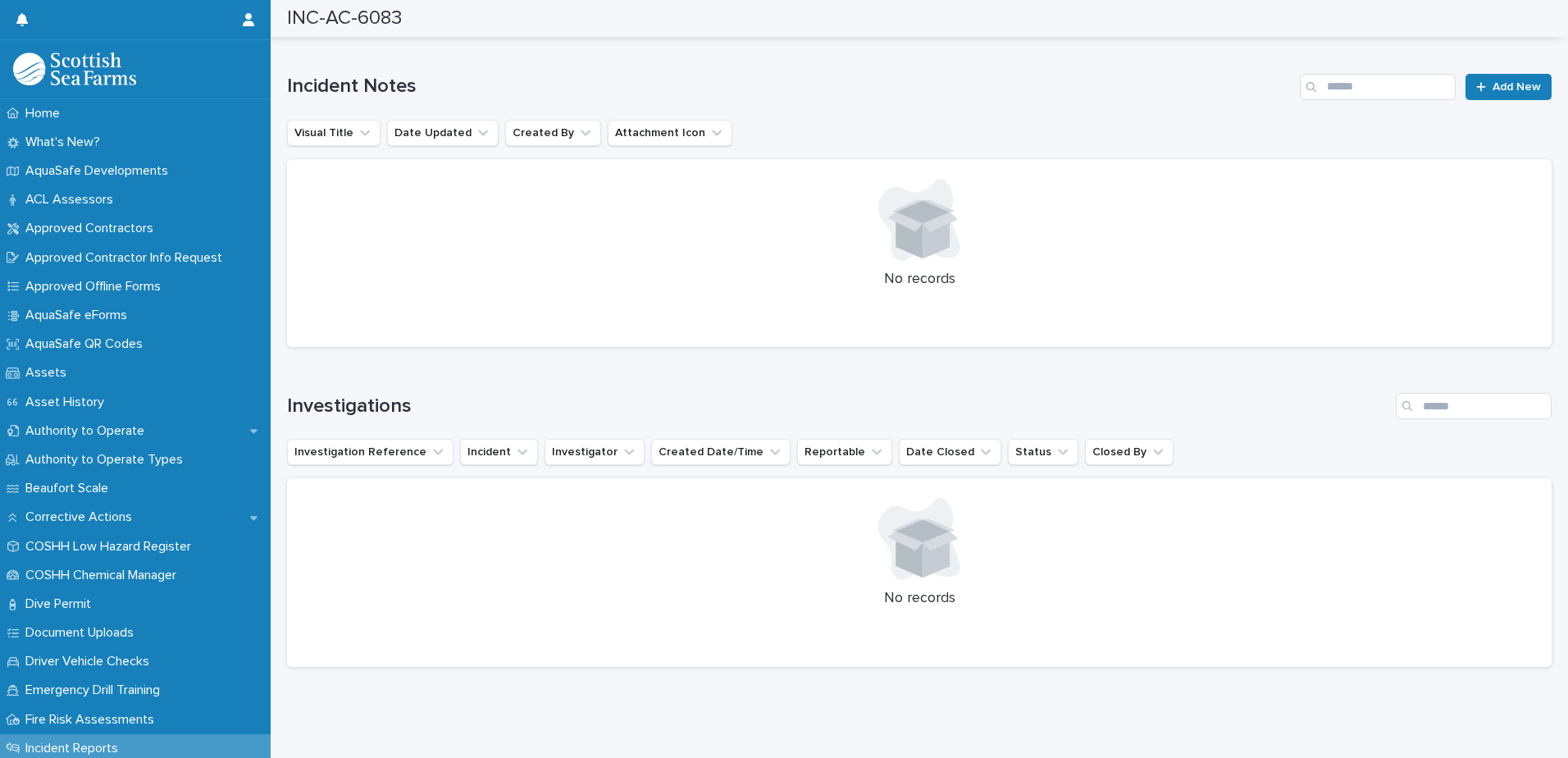
scroll to position [3479, 0]
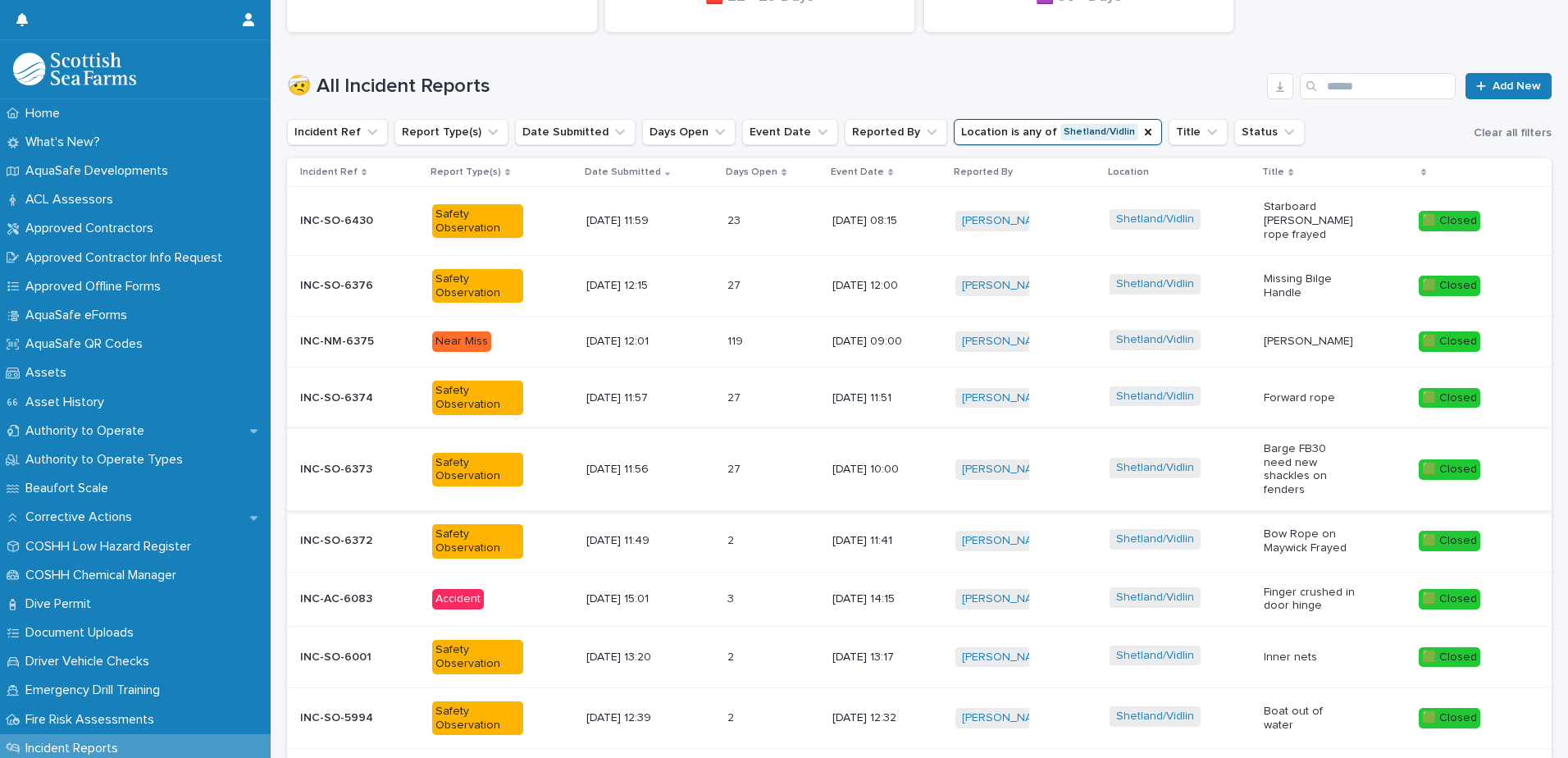
scroll to position [503, 0]
